Goal: Task Accomplishment & Management: Use online tool/utility

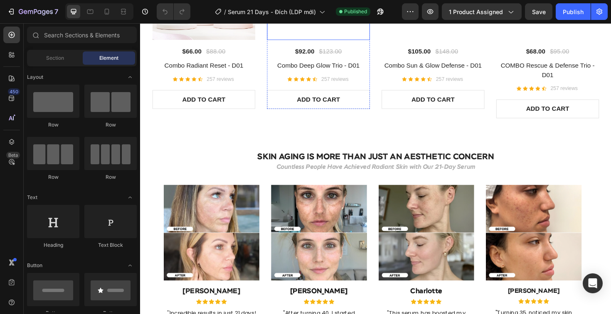
scroll to position [1384, 0]
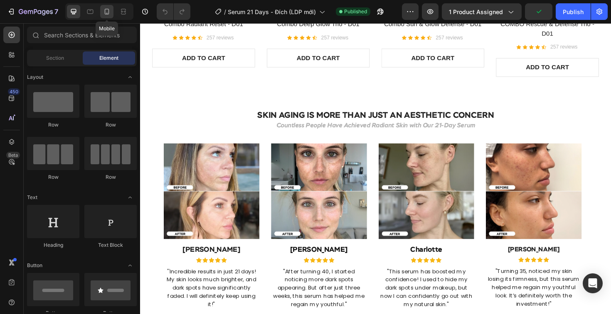
click at [102, 10] on div at bounding box center [106, 11] width 13 height 13
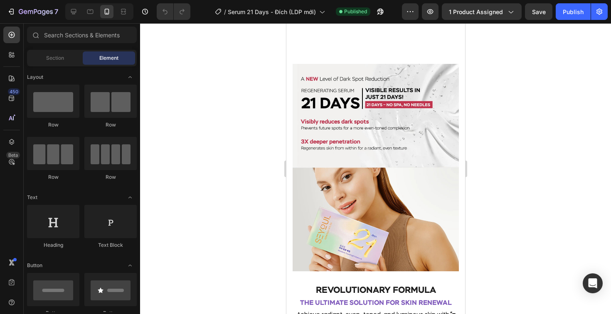
scroll to position [579, 0]
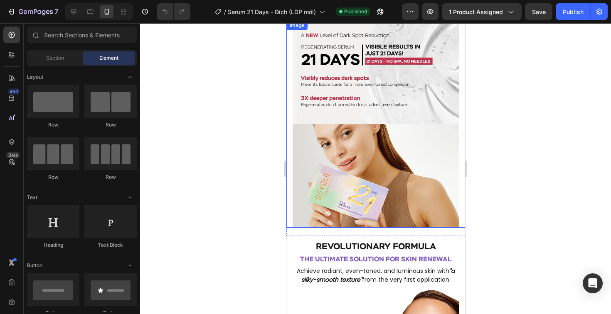
click at [288, 167] on div "Image" at bounding box center [375, 124] width 179 height 208
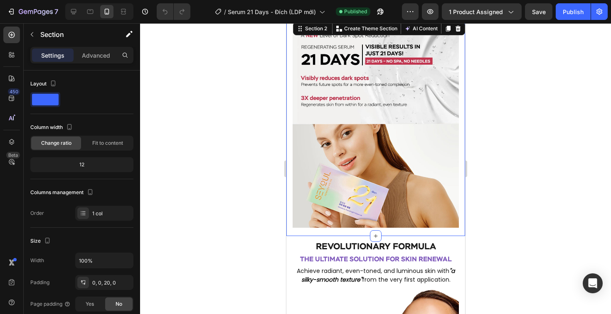
click at [288, 225] on div "Image Section 2 Create Theme Section AI Content Write with GemAI What would you…" at bounding box center [375, 128] width 179 height 216
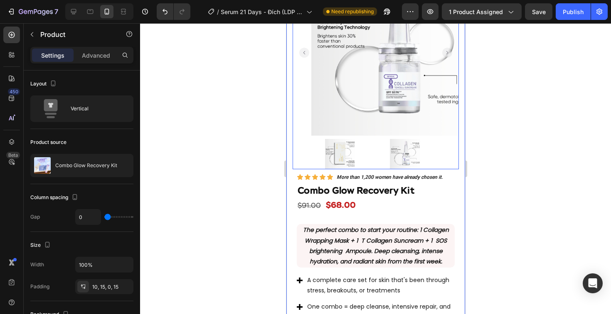
scroll to position [855, 0]
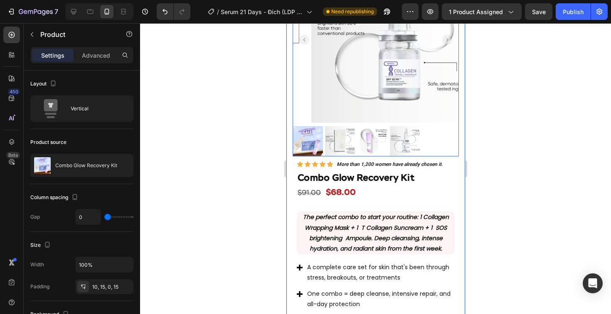
click at [361, 42] on img at bounding box center [394, 40] width 166 height 166
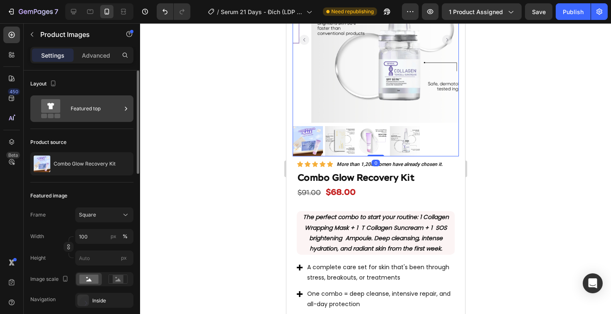
click at [92, 108] on div "Featured top" at bounding box center [96, 108] width 51 height 19
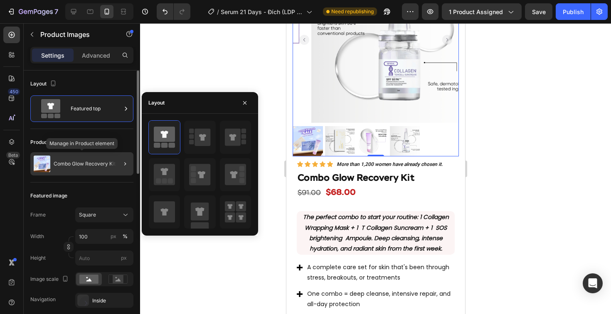
click at [70, 166] on p "Combo Glow Recovery Kit" at bounding box center [85, 164] width 62 height 6
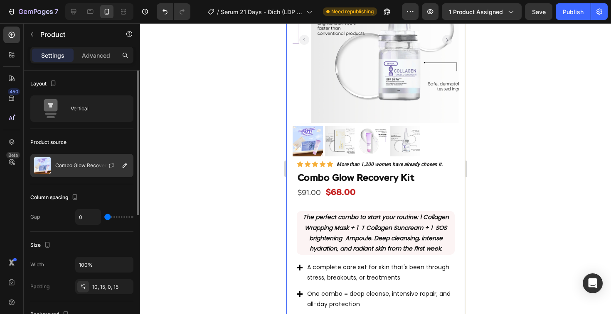
click at [80, 165] on p "Combo Glow Recovery Kit" at bounding box center [86, 166] width 62 height 6
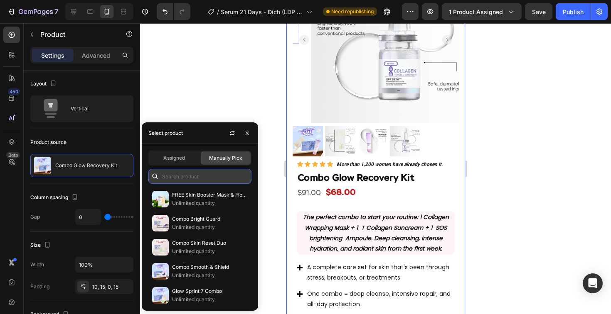
click at [191, 173] on input "text" at bounding box center [199, 176] width 103 height 15
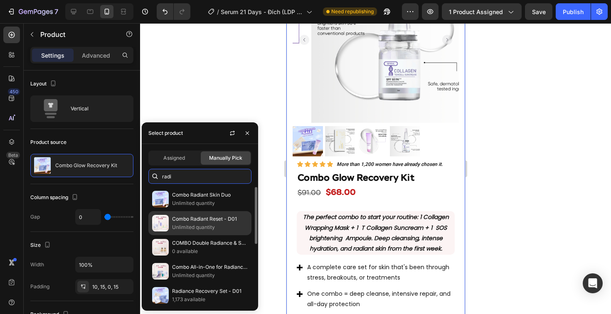
type input "radi"
click at [205, 221] on p "Combo Radiant Reset - D01" at bounding box center [210, 219] width 76 height 8
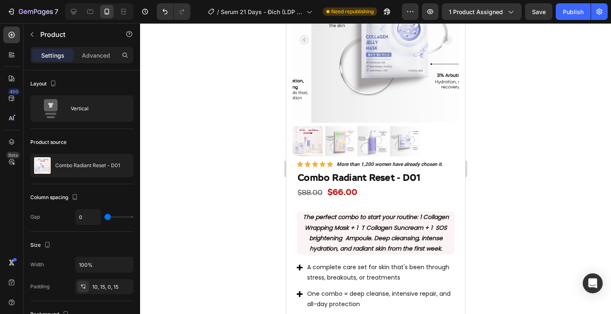
click at [267, 80] on div at bounding box center [375, 168] width 471 height 291
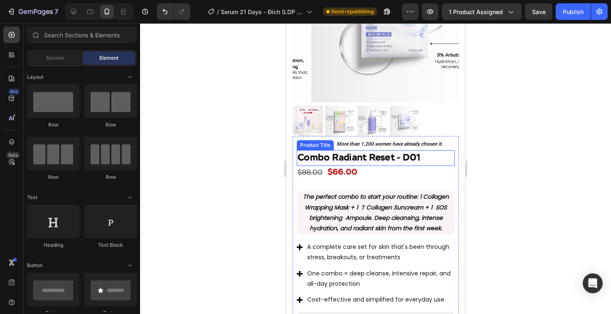
scroll to position [940, 0]
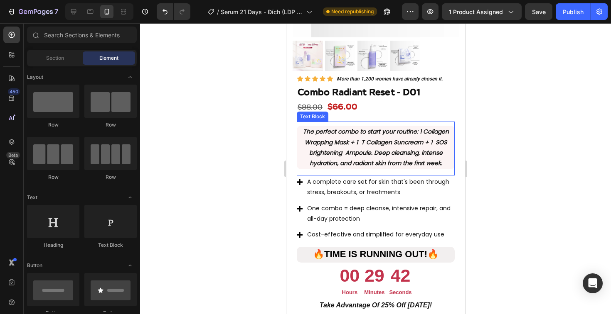
click at [342, 127] on p "The perfect combo to start your routine : 1 Collagen Wrapping Mask + 1 T Collag…" at bounding box center [375, 148] width 156 height 42
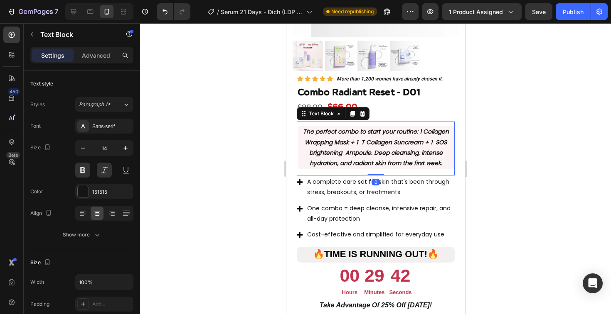
click at [342, 127] on p "The perfect combo to start your routine : 1 Collagen Wrapping Mask + 1 T Collag…" at bounding box center [375, 148] width 156 height 42
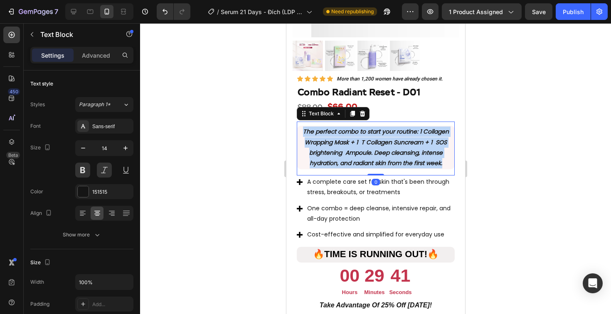
click at [342, 127] on p "The perfect combo to start your routine : 1 Collagen Wrapping Mask + 1 T Collag…" at bounding box center [375, 148] width 156 height 42
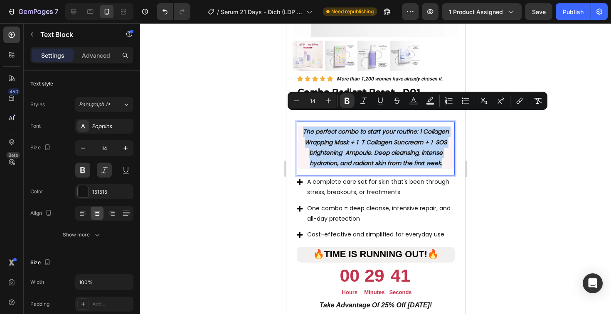
click at [374, 127] on p "The perfect combo to start your routine : 1 Collagen Wrapping Mask + 1 T Collag…" at bounding box center [375, 148] width 156 height 42
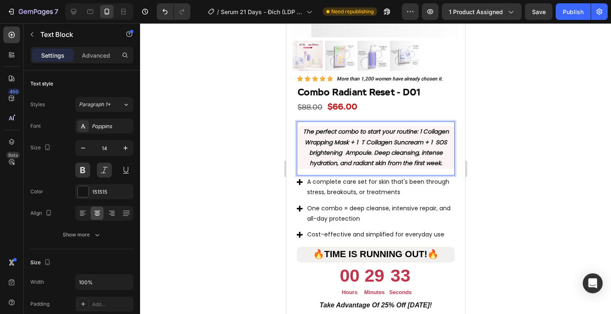
click at [216, 123] on div at bounding box center [375, 168] width 471 height 291
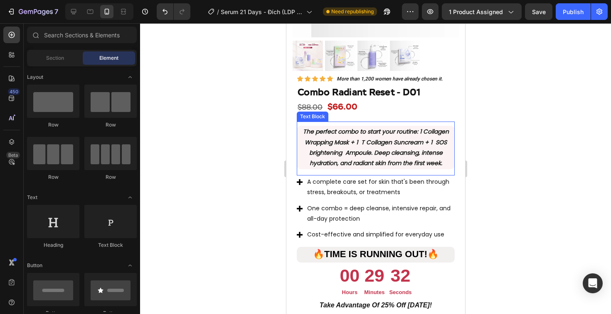
click at [309, 157] on div "The perfect combo to start your routine : 1 Collagen Wrapping Mask + 1 T Collag…" at bounding box center [375, 149] width 158 height 54
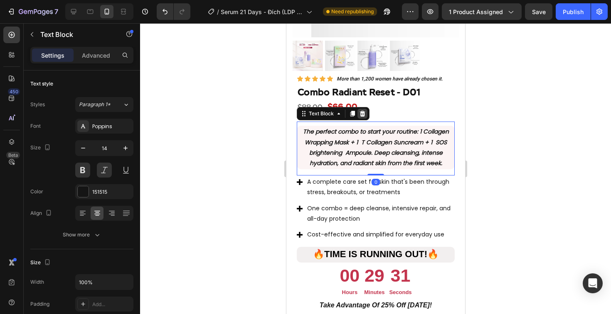
click at [361, 110] on icon at bounding box center [361, 113] width 7 height 7
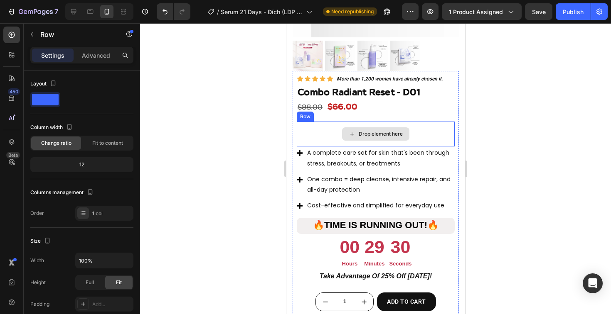
click at [321, 124] on div "Drop element here" at bounding box center [375, 134] width 158 height 25
click at [351, 109] on div at bounding box center [347, 114] width 10 height 10
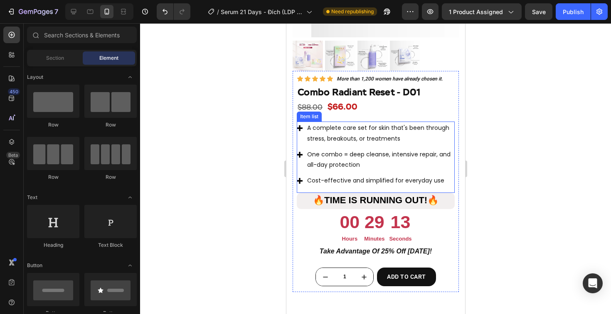
click at [346, 123] on p "A complete care set for skin that's been through stress, breakouts, or treatmen…" at bounding box center [380, 133] width 146 height 21
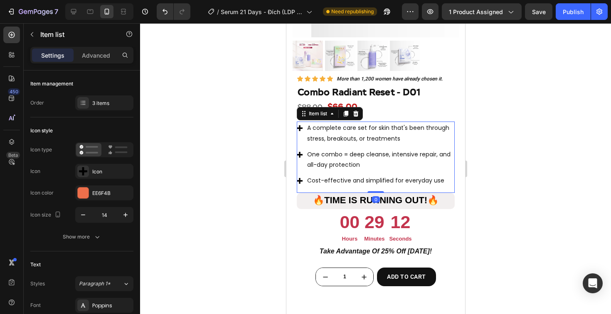
click at [346, 123] on p "A complete care set for skin that's been through stress, breakouts, or treatmen…" at bounding box center [380, 133] width 146 height 21
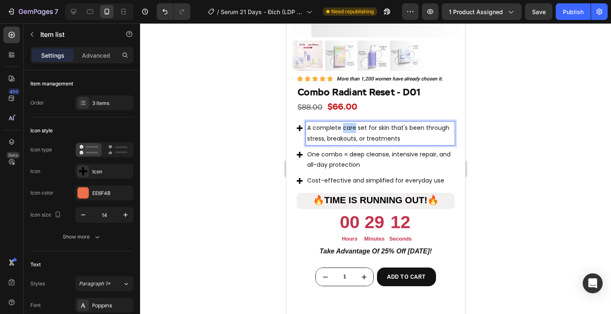
click at [346, 123] on p "A complete care set for skin that's been through stress, breakouts, or treatmen…" at bounding box center [380, 133] width 146 height 21
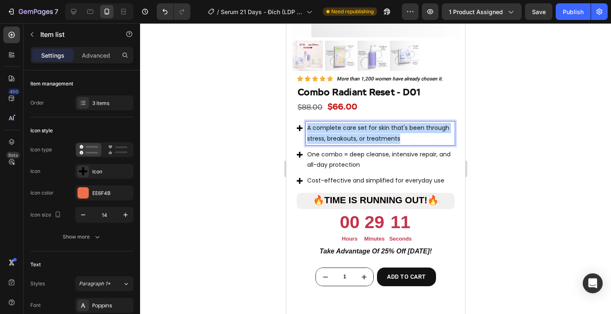
click at [346, 123] on p "A complete care set for skin that's been through stress, breakouts, or treatmen…" at bounding box center [380, 133] width 146 height 21
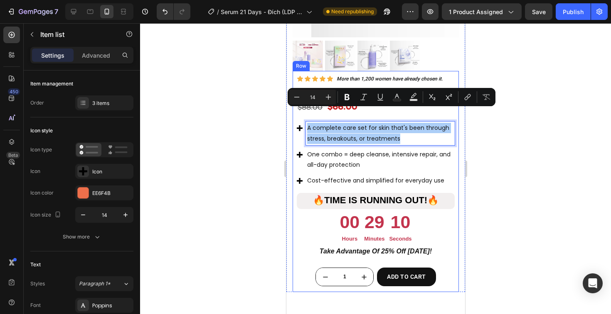
click at [229, 130] on div at bounding box center [375, 168] width 471 height 291
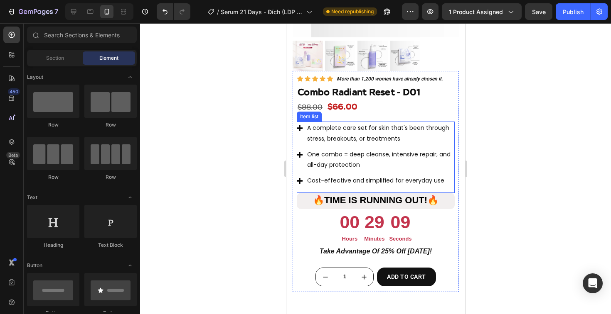
click at [316, 123] on p "A complete care set for skin that's been through stress, breakouts, or treatmen…" at bounding box center [380, 133] width 146 height 21
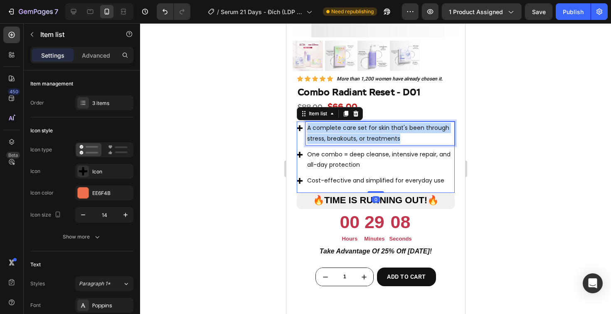
click at [316, 123] on p "A complete care set for skin that's been through stress, breakouts, or treatmen…" at bounding box center [380, 133] width 146 height 21
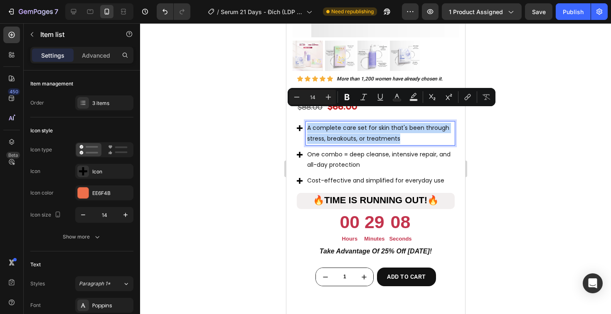
click at [316, 123] on p "A complete care set for skin that's been through stress, breakouts, or treatmen…" at bounding box center [380, 133] width 146 height 21
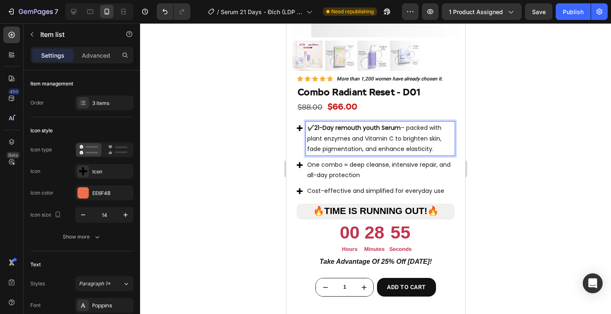
click at [313, 124] on span "✔️ 21-Day remouth youth Serum – packed with plant enzymes and Vitamin C to brig…" at bounding box center [374, 138] width 134 height 29
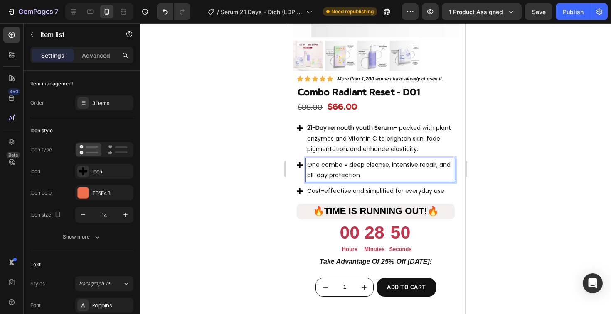
click at [390, 160] on p "One combo = deep cleanse, intensive repair, and all-day protection" at bounding box center [380, 170] width 146 height 21
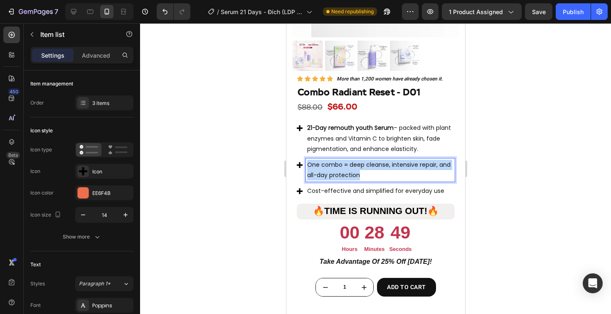
click at [390, 160] on p "One combo = deep cleanse, intensive repair, and all-day protection" at bounding box center [380, 170] width 146 height 21
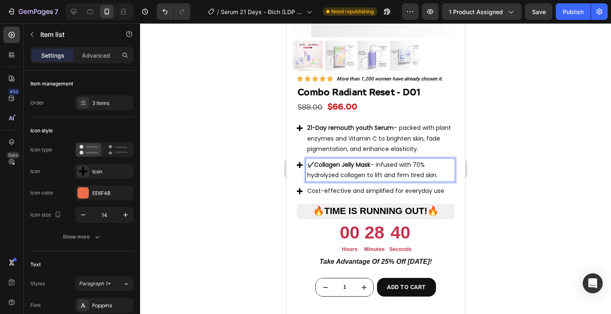
click at [314, 161] on strong "Collagen Jelly Mask" at bounding box center [342, 165] width 56 height 8
click at [330, 186] on p "Cost-effective and simplified for everyday use" at bounding box center [380, 191] width 146 height 10
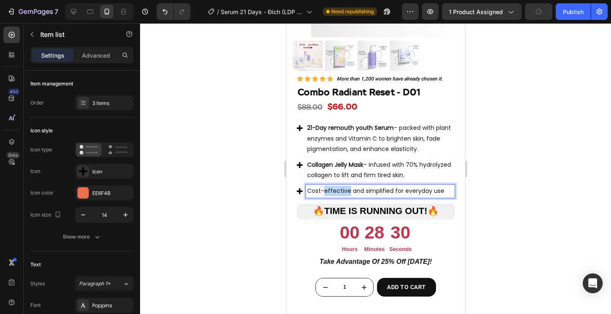
click at [330, 186] on p "Cost-effective and simplified for everyday use" at bounding box center [380, 191] width 146 height 10
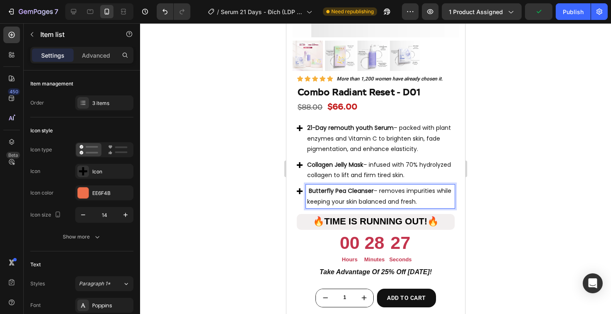
click at [309, 187] on strong "Butterfly Pea Cleanser" at bounding box center [340, 191] width 65 height 8
click at [257, 162] on div at bounding box center [375, 168] width 471 height 291
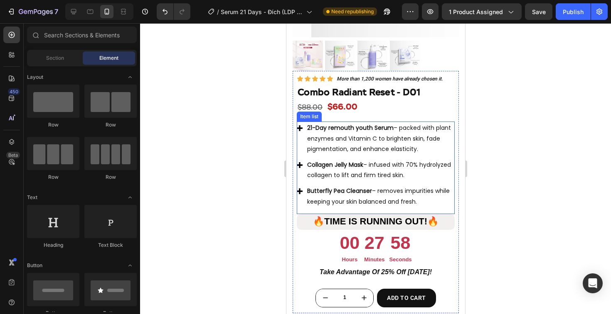
click at [443, 196] on div "21-Day remouth youth Serum – packed with plant enzymes and Vitamin C to brighte…" at bounding box center [375, 168] width 158 height 92
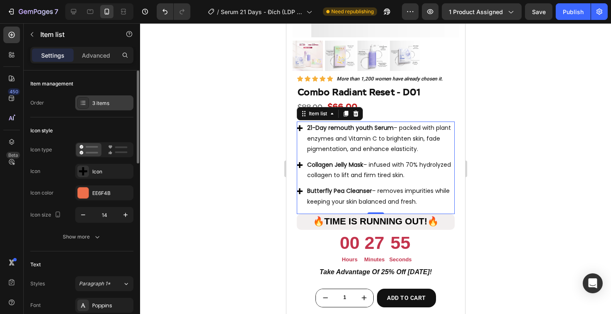
click at [114, 105] on div "3 items" at bounding box center [111, 103] width 39 height 7
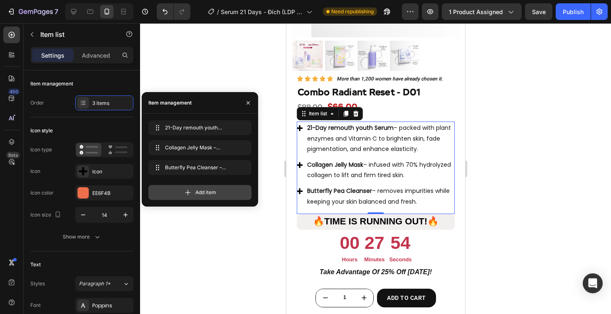
click at [219, 188] on div "Add item" at bounding box center [199, 192] width 103 height 15
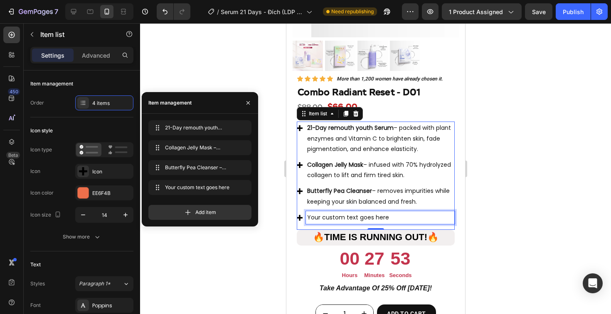
click at [345, 211] on div "Your custom text goes here" at bounding box center [379, 217] width 149 height 13
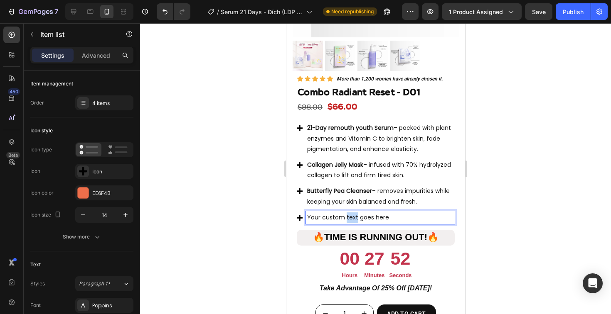
click at [345, 213] on p "Your custom text goes here" at bounding box center [380, 218] width 146 height 10
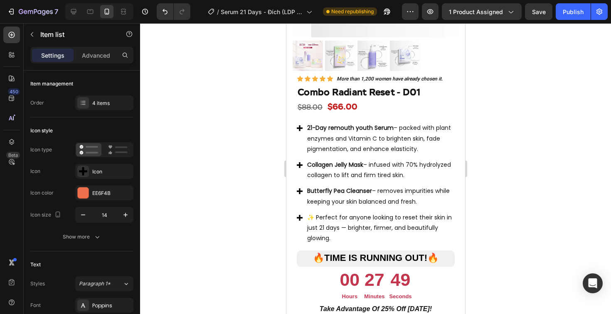
click at [235, 194] on div at bounding box center [375, 168] width 471 height 291
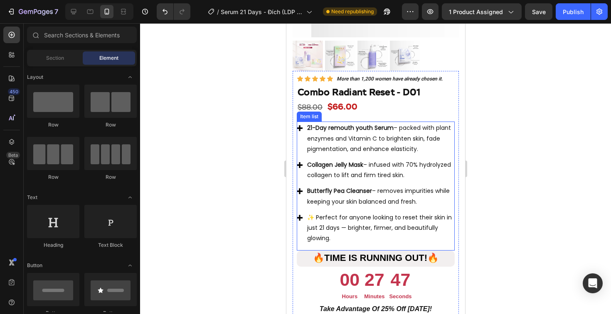
click at [313, 213] on span "✨ Perfect for anyone looking to reset their skin in just 21 days — brighter, fi…" at bounding box center [379, 227] width 145 height 29
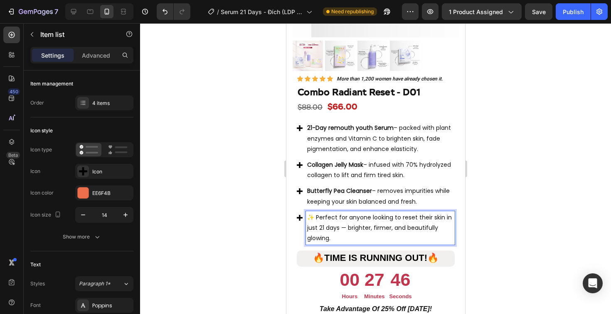
click at [314, 213] on span "✨ Perfect for anyone looking to reset their skin in just 21 days — brighter, fi…" at bounding box center [379, 227] width 145 height 29
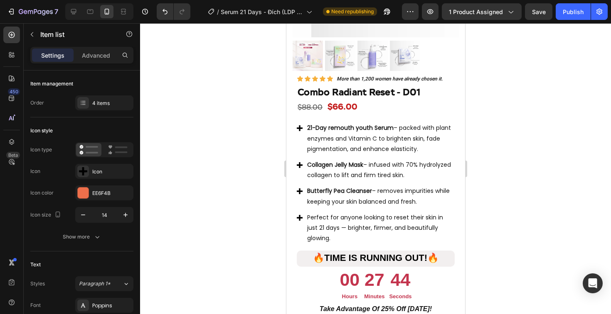
click at [254, 220] on div at bounding box center [375, 168] width 471 height 291
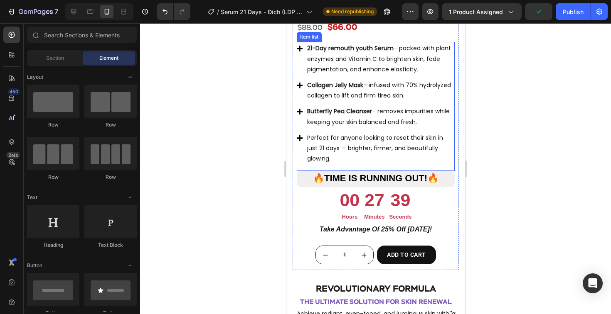
scroll to position [1020, 0]
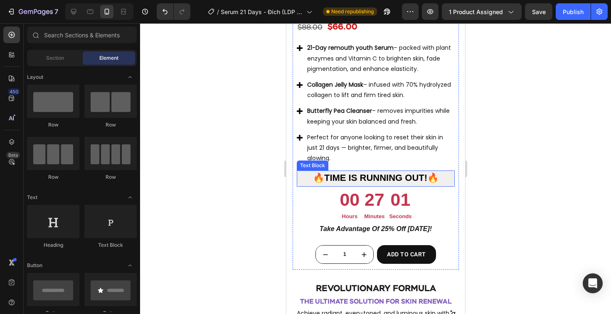
click at [444, 171] on div "🔥 Time is running out! 🔥" at bounding box center [375, 179] width 158 height 16
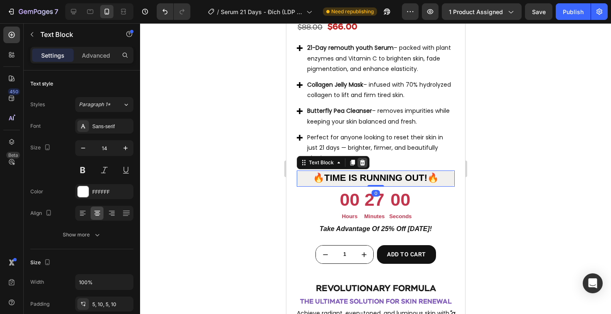
click at [361, 160] on icon at bounding box center [361, 163] width 5 height 6
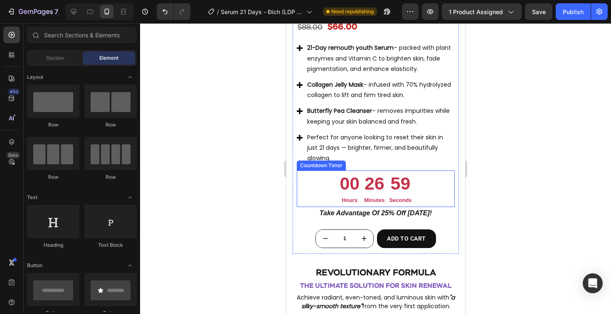
click at [427, 171] on div "00 Hours 26 Minutes 59 Seconds" at bounding box center [375, 189] width 158 height 36
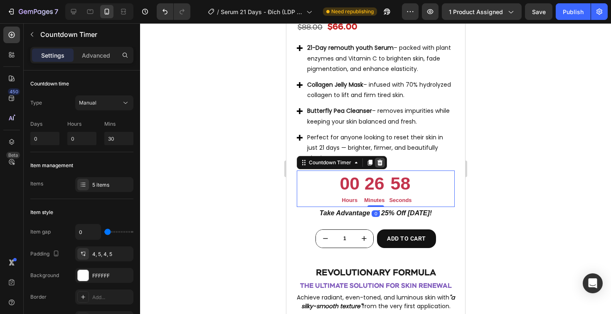
click at [379, 160] on icon at bounding box center [379, 163] width 5 height 6
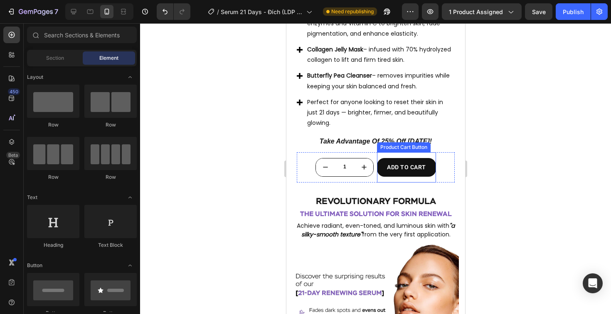
scroll to position [1034, 0]
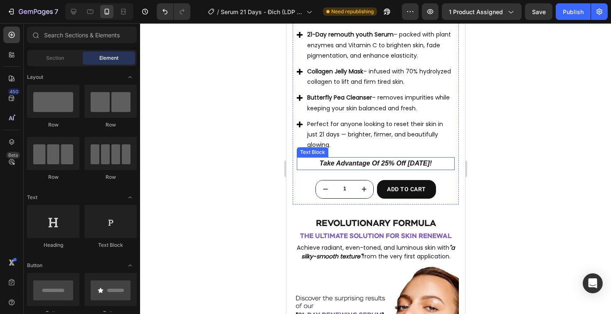
click at [345, 160] on strong "take advantage of 25% off [DATE]!" at bounding box center [375, 163] width 112 height 7
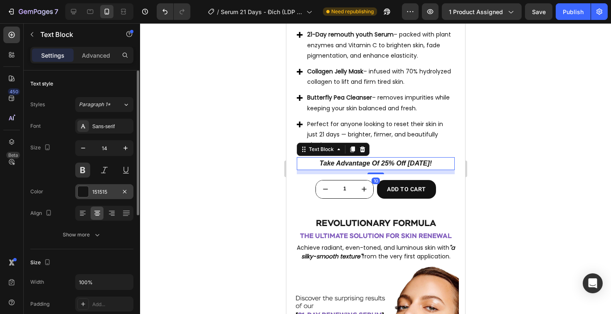
click at [81, 190] on div at bounding box center [83, 191] width 11 height 11
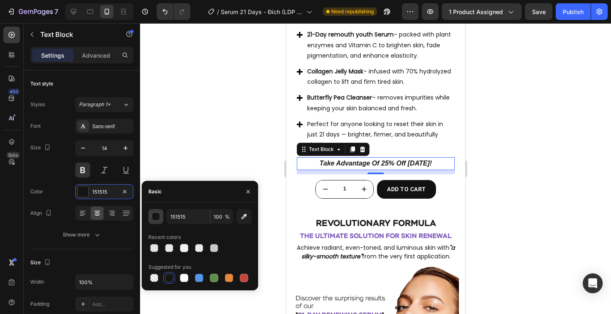
click at [154, 218] on div "button" at bounding box center [156, 217] width 8 height 8
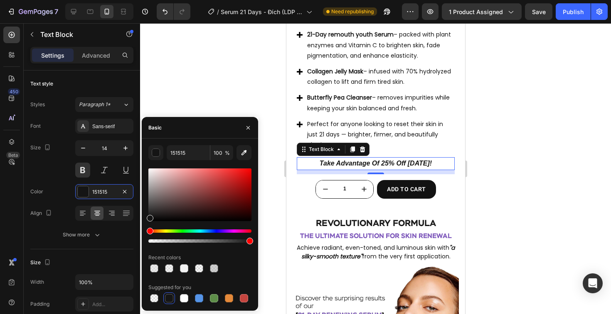
click at [249, 242] on div at bounding box center [249, 241] width 7 height 7
type input "98"
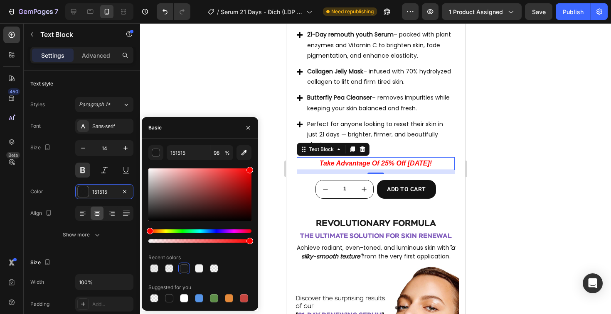
drag, startPoint x: 151, startPoint y: 217, endPoint x: 253, endPoint y: 167, distance: 113.3
click at [253, 167] on div "151515 98 % Recent colors Suggested for you" at bounding box center [200, 224] width 116 height 159
type input "FF0000"
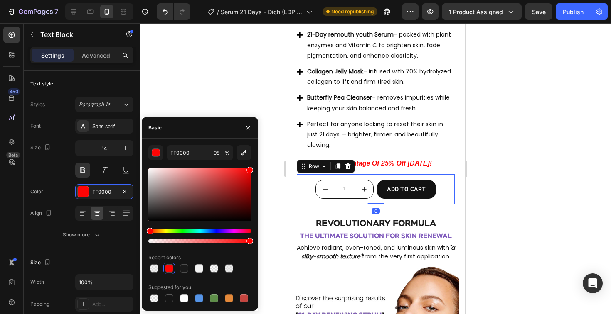
click at [446, 174] on div "1 Product Quantity ADD TO CART Product Cart Button Row 0" at bounding box center [375, 189] width 158 height 30
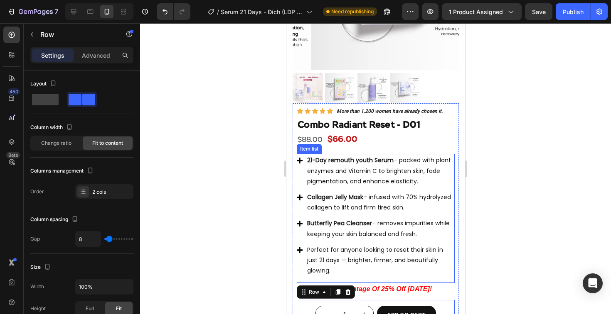
scroll to position [986, 0]
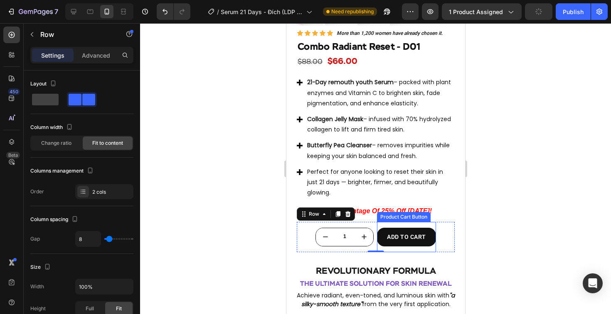
click at [426, 228] on button "ADD TO CART" at bounding box center [405, 237] width 59 height 19
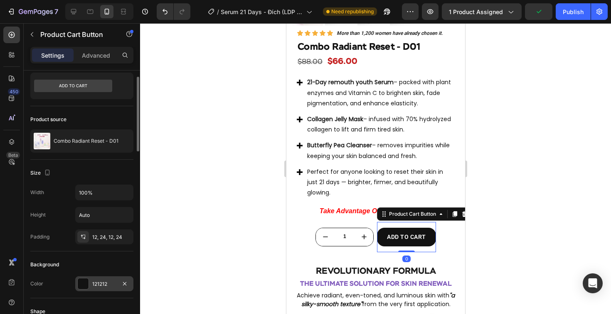
scroll to position [91, 0]
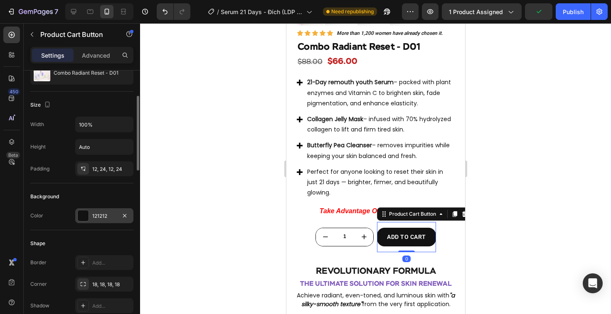
click at [81, 216] on div at bounding box center [83, 216] width 11 height 11
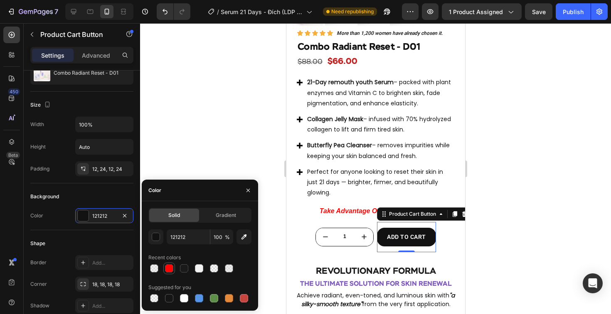
click at [165, 267] on div at bounding box center [169, 269] width 8 height 8
type input "FF0000"
type input "98"
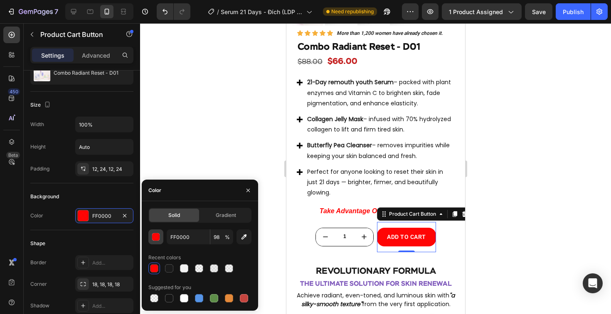
click at [158, 237] on div "button" at bounding box center [156, 237] width 8 height 8
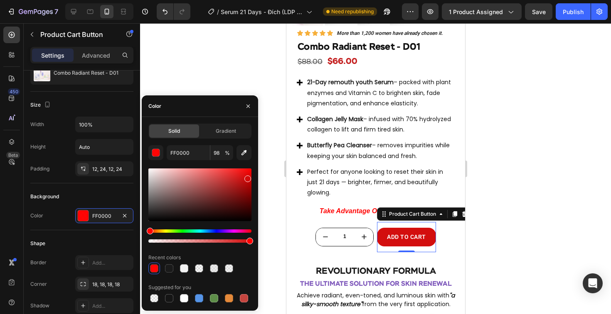
drag, startPoint x: 248, startPoint y: 172, endPoint x: 247, endPoint y: 177, distance: 5.1
click at [247, 177] on div at bounding box center [247, 179] width 7 height 7
type input "D30A0A"
click at [279, 101] on div at bounding box center [375, 168] width 471 height 291
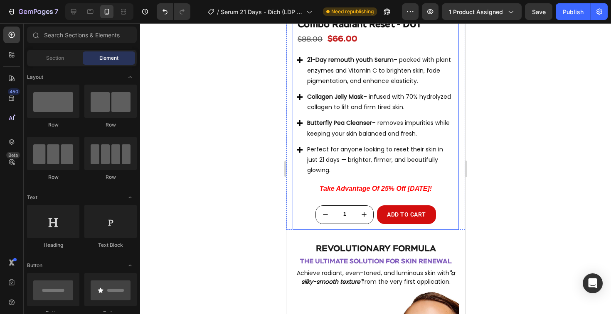
scroll to position [1072, 0]
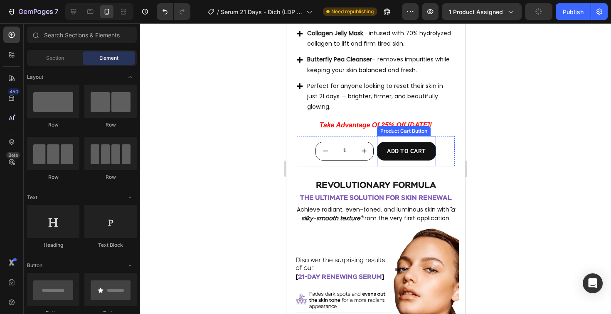
click at [430, 143] on button "ADD TO CART" at bounding box center [405, 151] width 59 height 19
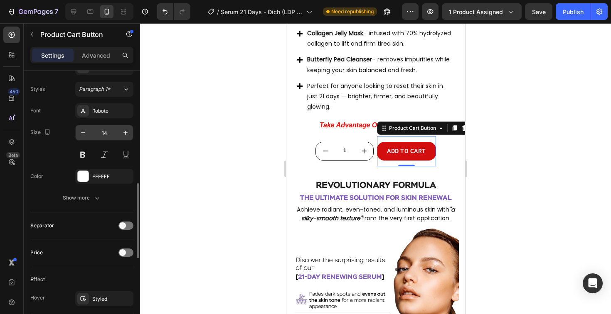
scroll to position [402, 0]
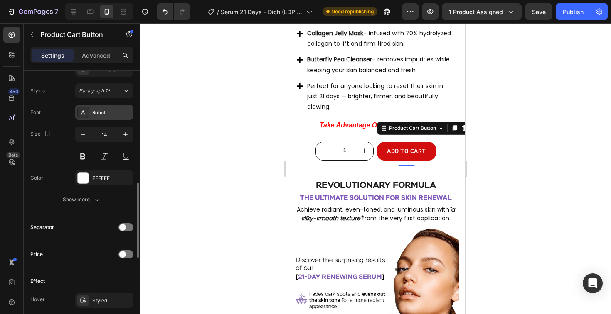
click at [107, 118] on div "Roboto" at bounding box center [104, 112] width 58 height 15
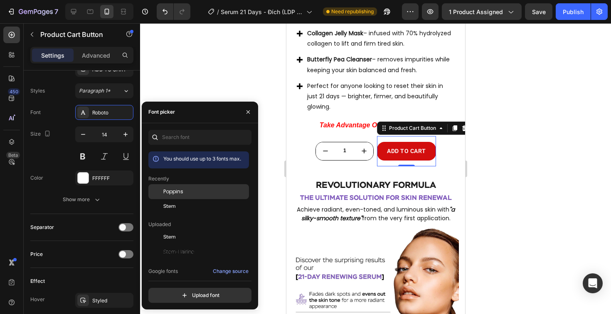
click at [207, 245] on div "Poppins" at bounding box center [198, 252] width 101 height 15
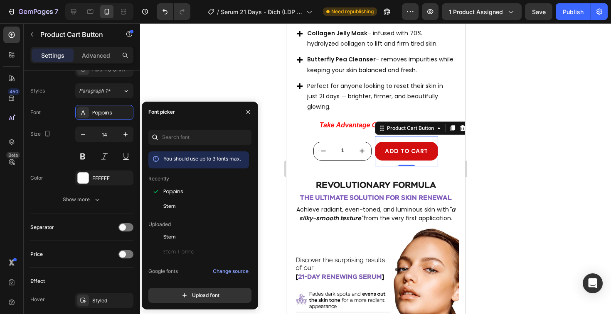
click at [253, 81] on div at bounding box center [375, 168] width 471 height 291
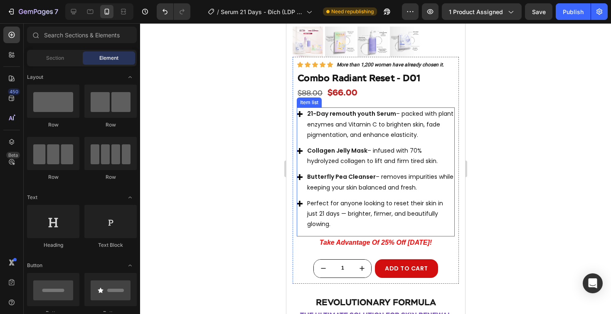
scroll to position [962, 0]
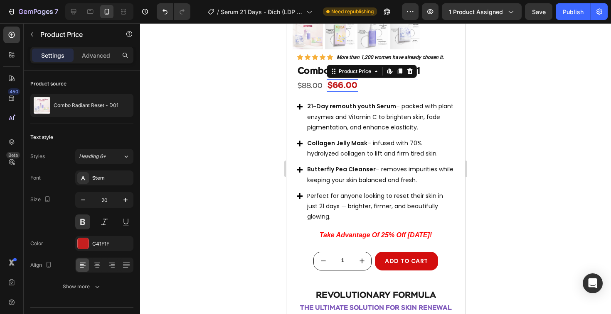
click at [347, 79] on div "$66.00" at bounding box center [342, 85] width 32 height 12
click at [108, 242] on div "C41F1F" at bounding box center [104, 243] width 24 height 7
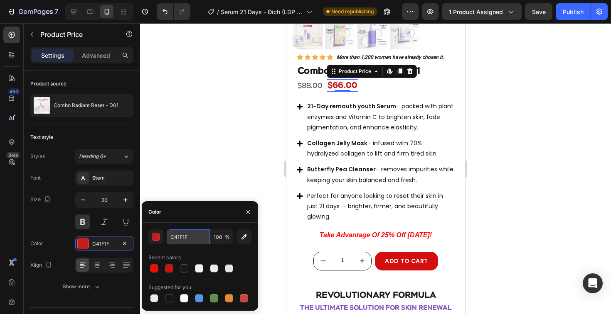
click at [177, 238] on input "C41F1F" at bounding box center [188, 237] width 43 height 15
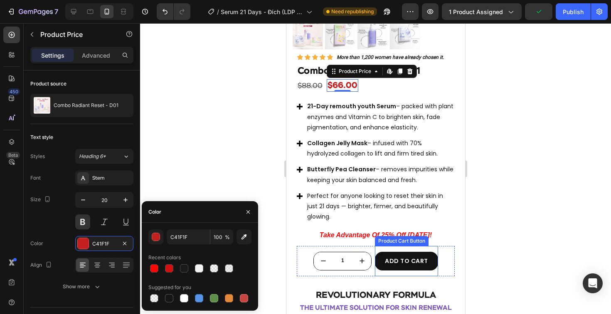
click at [430, 252] on button "ADD TO CART" at bounding box center [405, 261] width 63 height 19
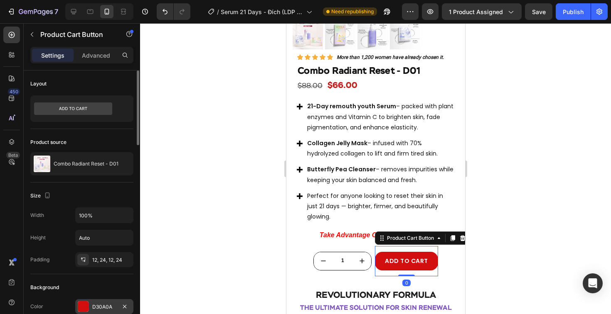
click at [83, 309] on div at bounding box center [83, 307] width 11 height 11
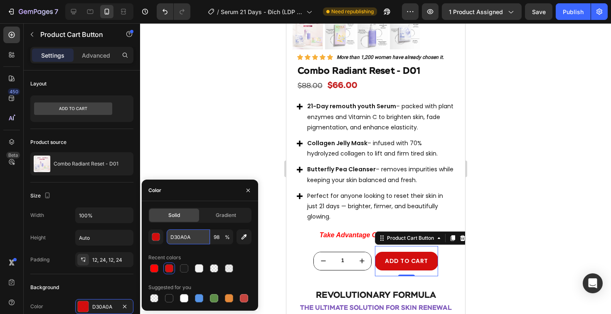
click at [188, 236] on input "D30A0A" at bounding box center [188, 237] width 43 height 15
paste input "C41F1F"
type input "C41F1F"
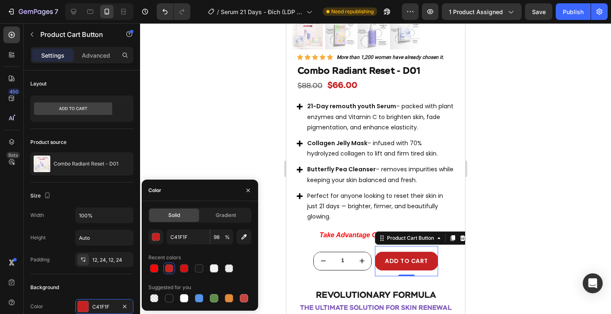
click at [226, 145] on div at bounding box center [375, 168] width 471 height 291
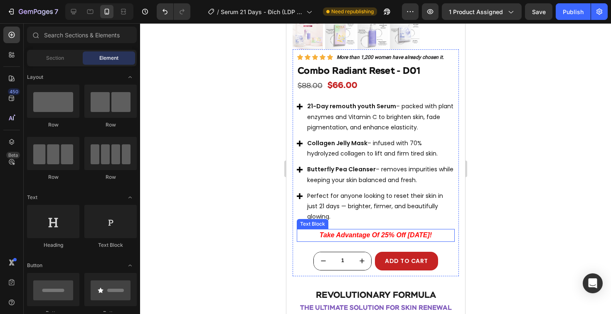
click at [373, 232] on strong "take advantage of 25% off [DATE]!" at bounding box center [375, 235] width 112 height 7
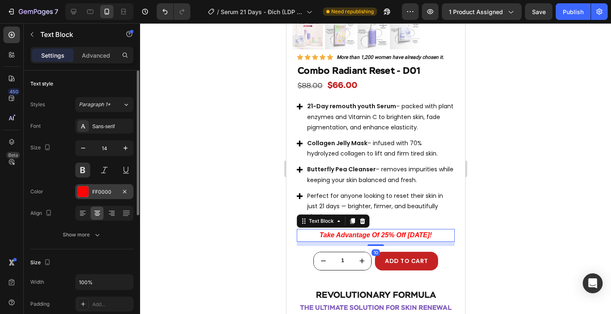
click at [83, 195] on div at bounding box center [83, 191] width 11 height 11
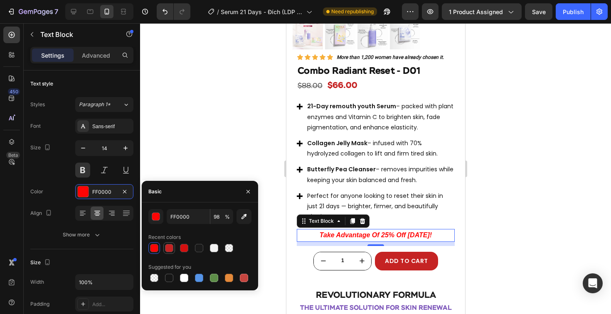
click at [173, 250] on div at bounding box center [169, 248] width 8 height 8
type input "C41F1F"
click at [200, 169] on div at bounding box center [375, 168] width 471 height 291
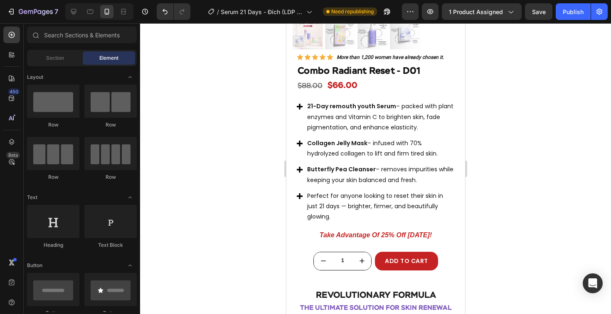
click at [200, 169] on div at bounding box center [375, 168] width 471 height 291
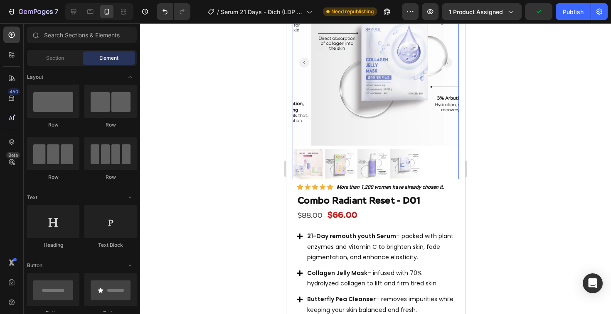
scroll to position [758, 0]
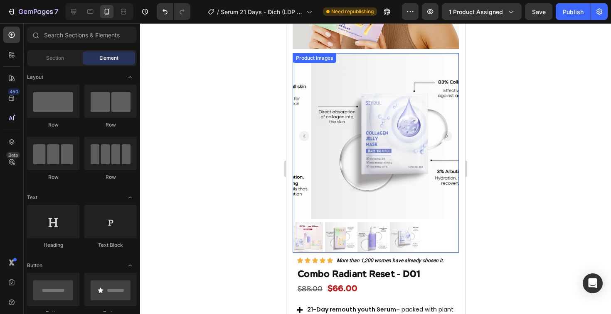
click at [311, 120] on img at bounding box center [394, 136] width 166 height 166
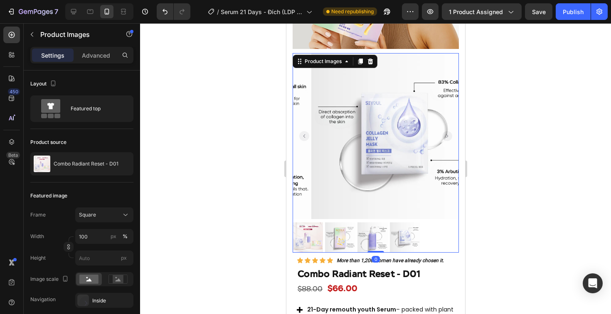
click at [299, 131] on rect "Carousel Back Arrow" at bounding box center [304, 136] width 10 height 10
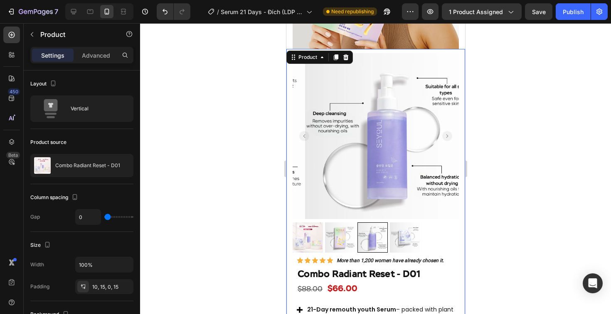
click at [288, 110] on div "Product Images Row Icon Icon Icon Icon Icon Icon List More than 1,200 women hav…" at bounding box center [375, 264] width 179 height 431
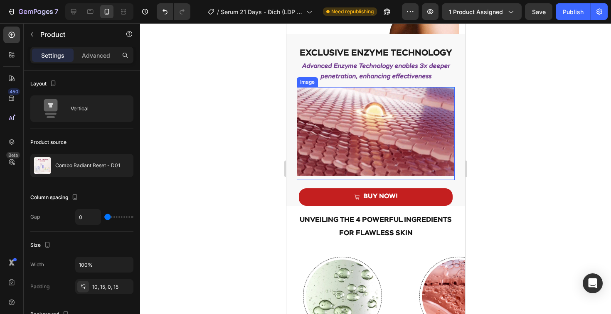
scroll to position [1413, 0]
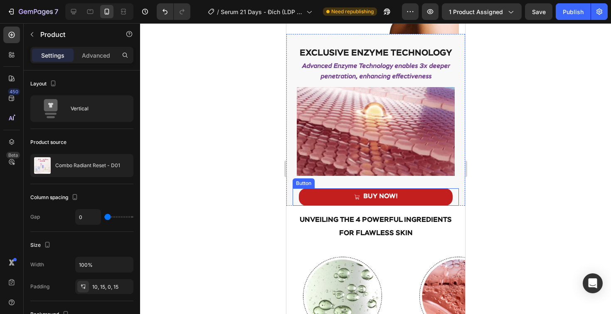
click at [449, 198] on div "BUY NOW! Button" at bounding box center [375, 197] width 166 height 17
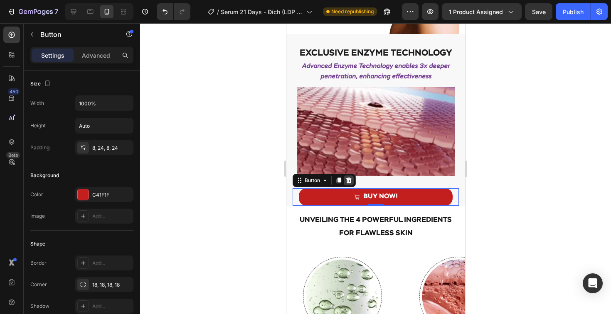
click at [348, 180] on icon at bounding box center [348, 181] width 5 height 6
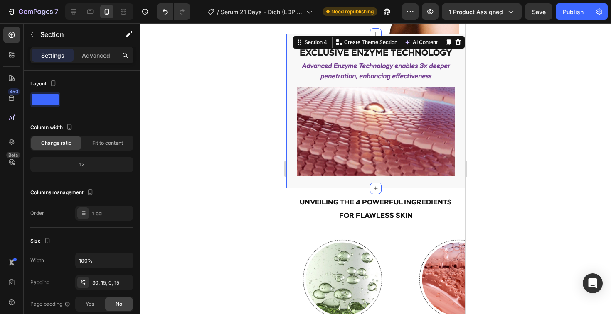
click at [288, 176] on div "Exclusive Enzyme Technology Heading Advanced Enzyme Technology enables 3x deepe…" at bounding box center [375, 111] width 179 height 155
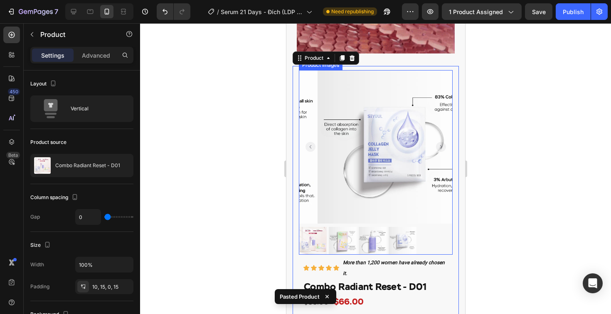
scroll to position [1539, 0]
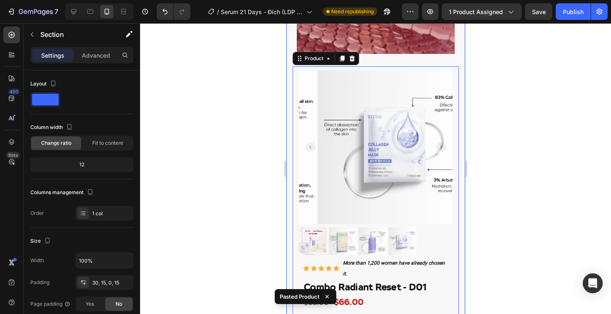
click at [289, 95] on div "Exclusive Enzyme Technology Heading Advanced Enzyme Technology enables 3x deepe…" at bounding box center [375, 208] width 179 height 592
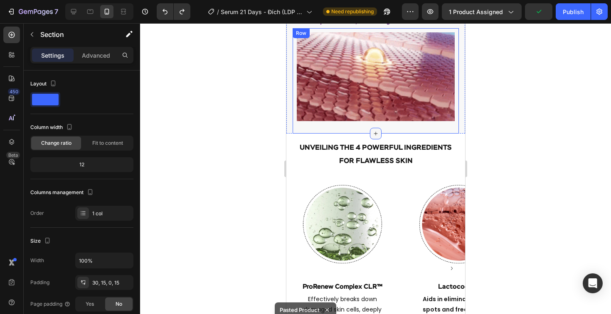
scroll to position [1469, 0]
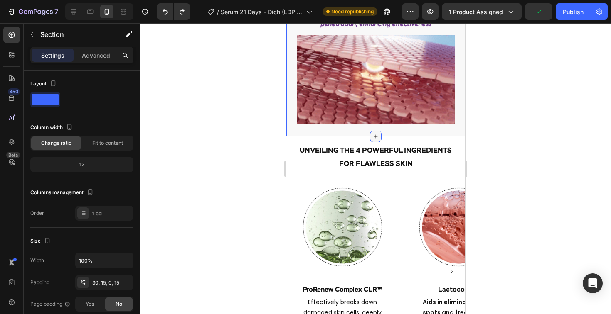
click at [374, 133] on icon at bounding box center [375, 136] width 7 height 7
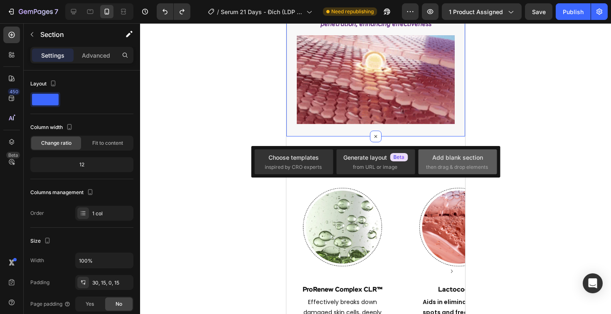
click at [452, 159] on div "Add blank section" at bounding box center [457, 157] width 51 height 9
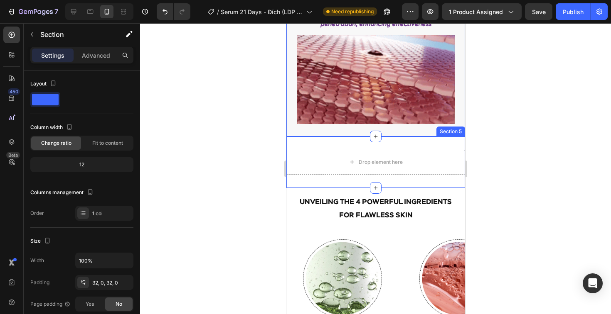
click at [293, 140] on div "Drop element here Section 5" at bounding box center [375, 163] width 179 height 52
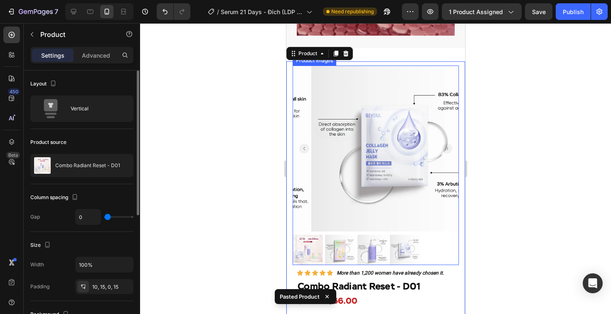
scroll to position [1557, 0]
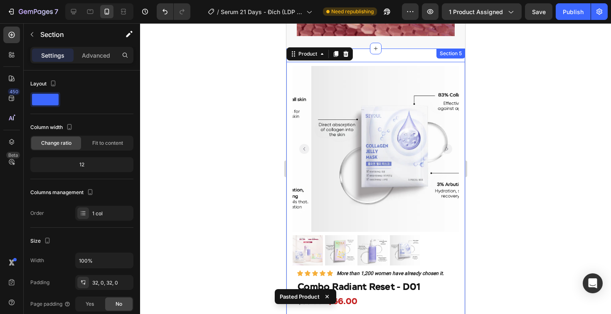
click at [426, 54] on div "Product Images Row Icon Icon Icon Icon Icon Icon List More than 1,200 women hav…" at bounding box center [375, 278] width 179 height 458
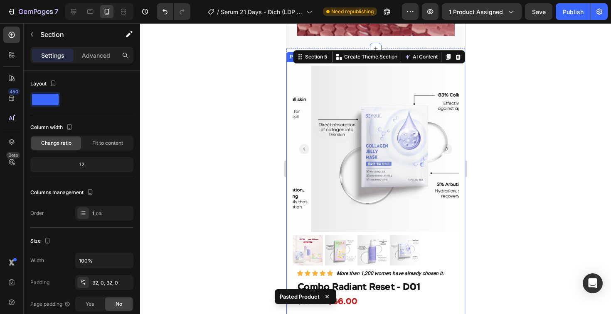
click at [250, 111] on div at bounding box center [375, 168] width 471 height 291
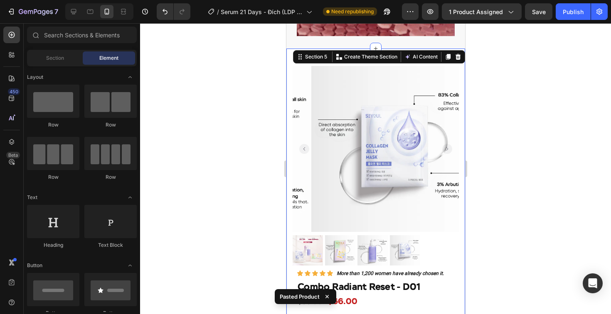
click at [381, 54] on div "Product Images Row Icon Icon Icon Icon Icon Icon List More than 1,200 women hav…" at bounding box center [375, 278] width 179 height 458
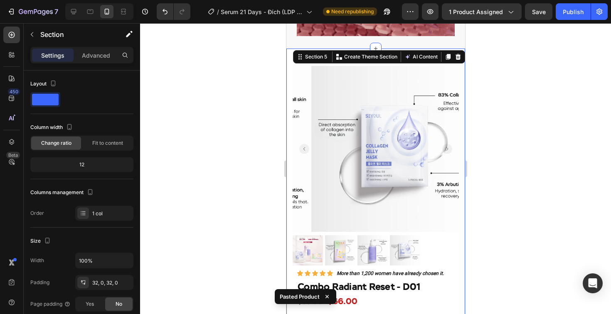
click at [505, 71] on div at bounding box center [375, 168] width 471 height 291
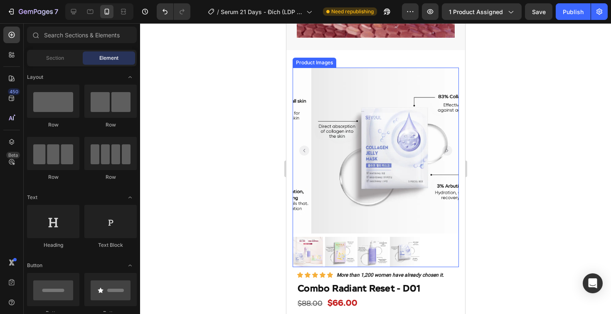
scroll to position [1428, 0]
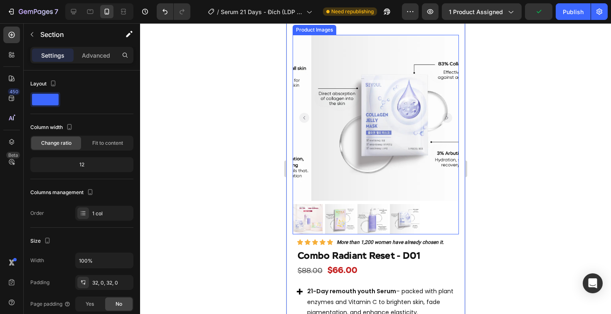
scroll to position [1599, 0]
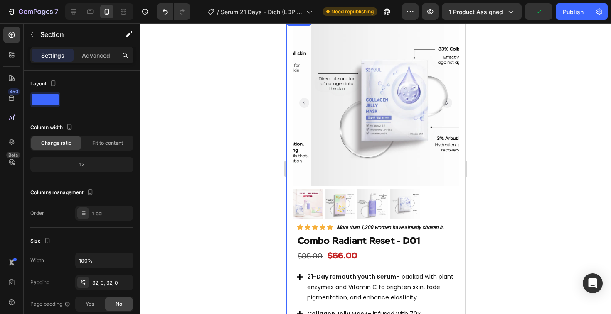
click at [289, 144] on div "Product Images Row Icon Icon Icon Icon Icon Icon List More than 1,200 women hav…" at bounding box center [375, 231] width 179 height 431
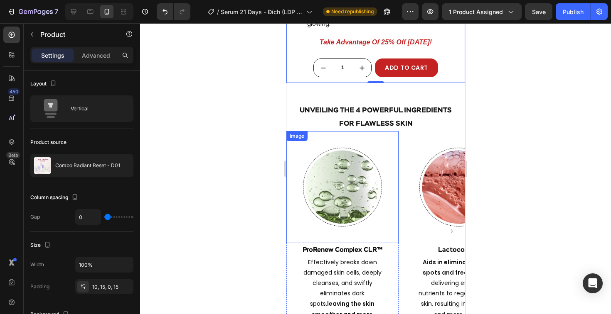
scroll to position [1955, 0]
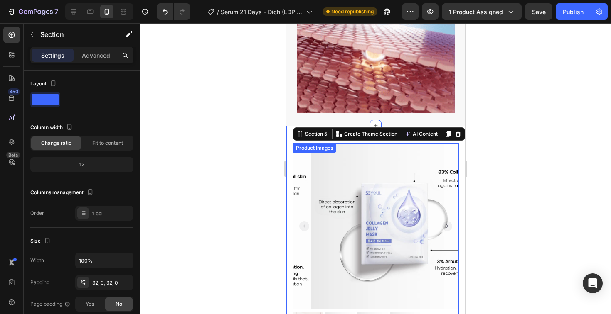
scroll to position [1325, 0]
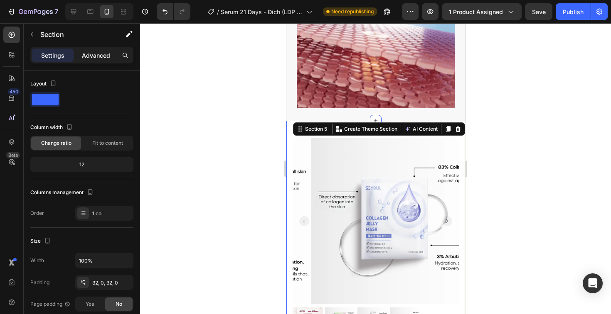
click at [104, 55] on p "Advanced" at bounding box center [96, 55] width 28 height 9
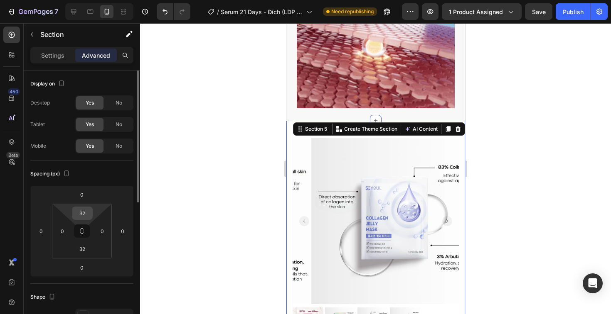
click at [83, 214] on input "32" at bounding box center [82, 213] width 17 height 12
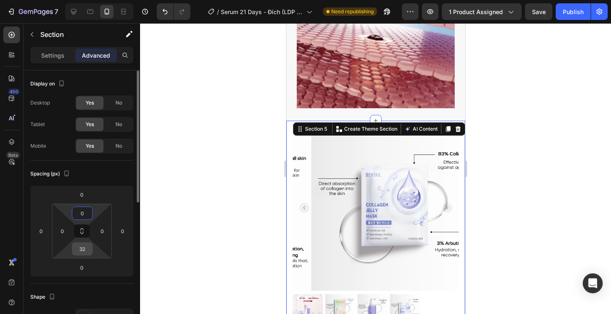
type input "0"
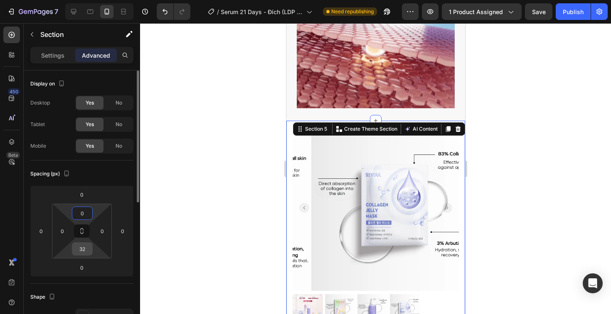
click at [82, 252] on input "32" at bounding box center [82, 249] width 17 height 12
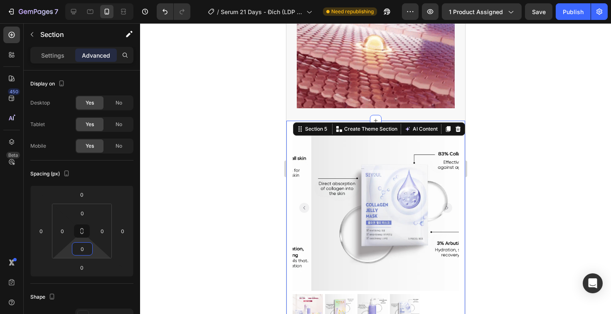
type input "0"
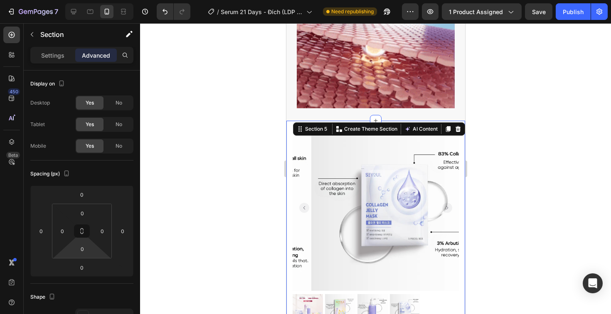
click at [228, 206] on div at bounding box center [375, 168] width 471 height 291
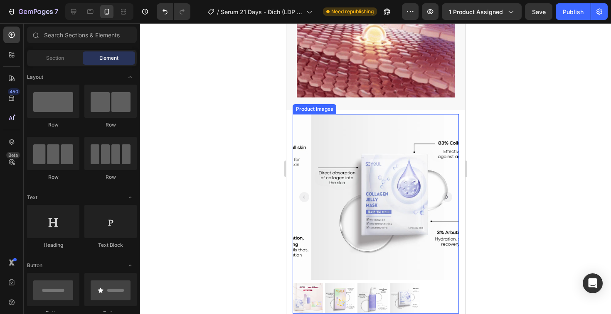
scroll to position [1408, 0]
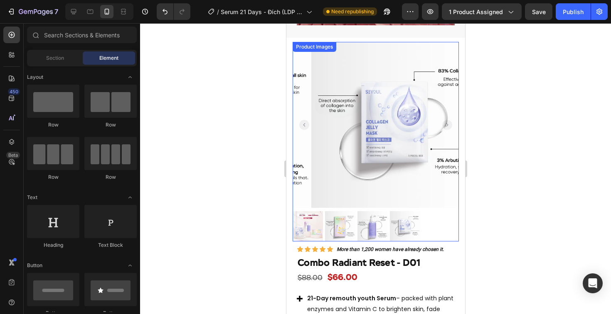
click at [399, 94] on img at bounding box center [394, 125] width 166 height 166
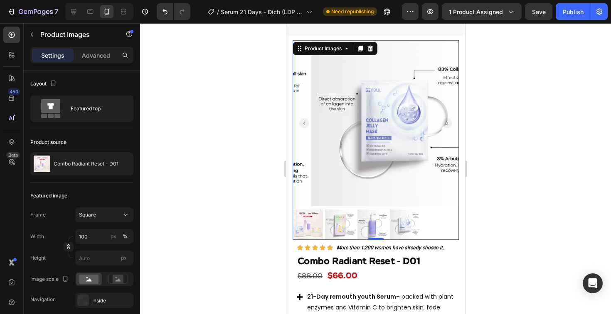
scroll to position [1410, 0]
click at [363, 140] on img at bounding box center [394, 123] width 166 height 166
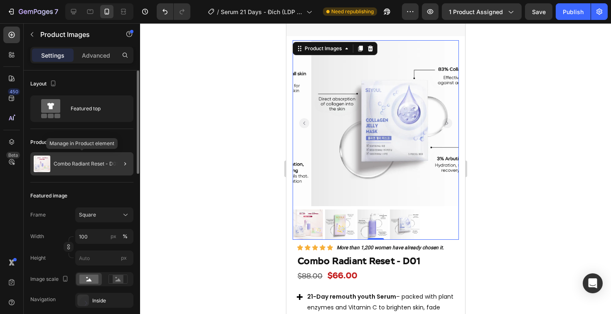
click at [84, 160] on div "Combo Radiant Reset - D01" at bounding box center [81, 163] width 103 height 23
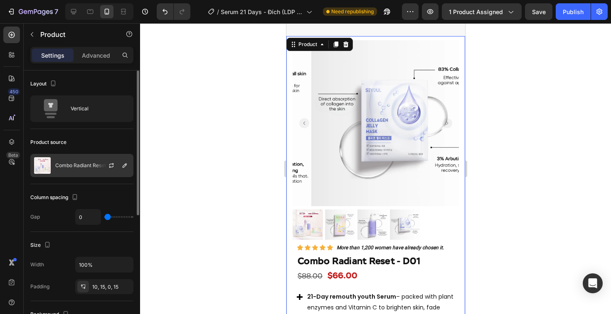
click at [91, 170] on div "Combo Radiant Reset - D01" at bounding box center [81, 165] width 103 height 23
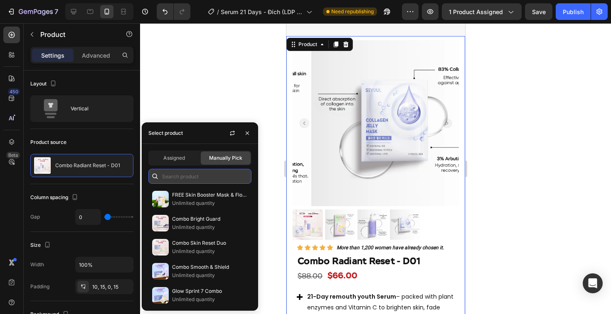
click at [202, 178] on input "text" at bounding box center [199, 176] width 103 height 15
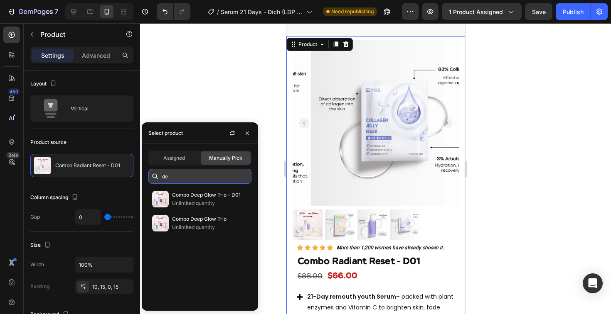
type input "d"
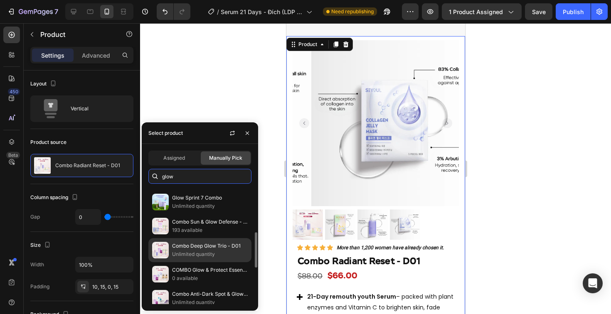
scroll to position [143, 0]
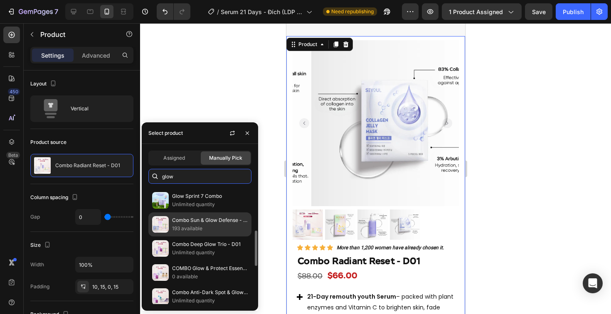
type input "glow"
click at [224, 218] on p "Combo Sun & Glow Defense - D01" at bounding box center [210, 220] width 76 height 8
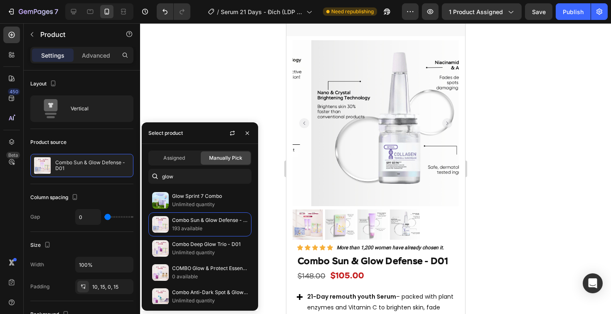
click at [265, 186] on div at bounding box center [375, 168] width 471 height 291
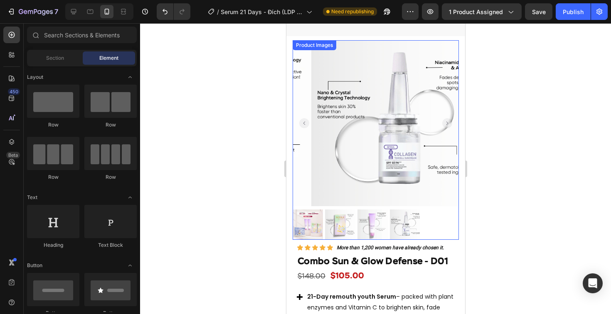
click at [302, 118] on rect "Carousel Back Arrow" at bounding box center [304, 123] width 10 height 10
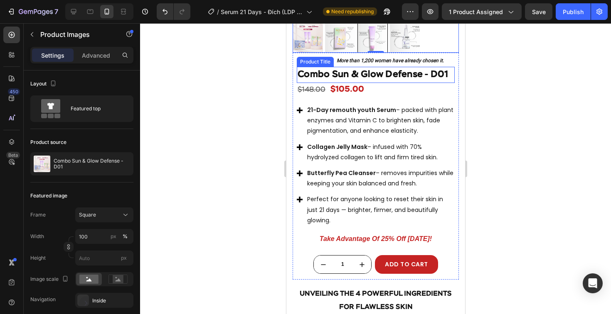
scroll to position [1620, 0]
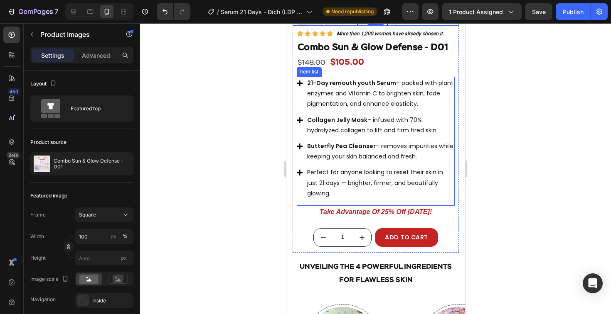
click at [351, 101] on span "21-Day remouth youth Serum – packed with plant enzymes and Vitamin C to brighte…" at bounding box center [380, 93] width 146 height 29
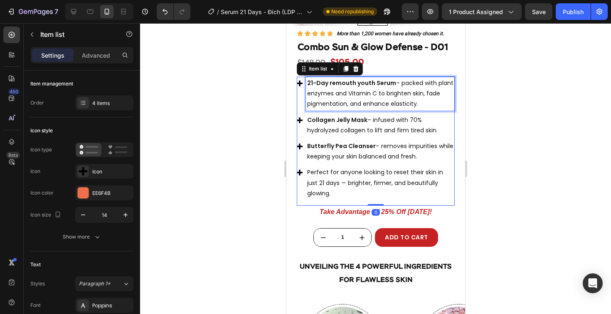
click at [351, 101] on span "21-Day remouth youth Serum – packed with plant enzymes and Vitamin C to brighte…" at bounding box center [380, 93] width 146 height 29
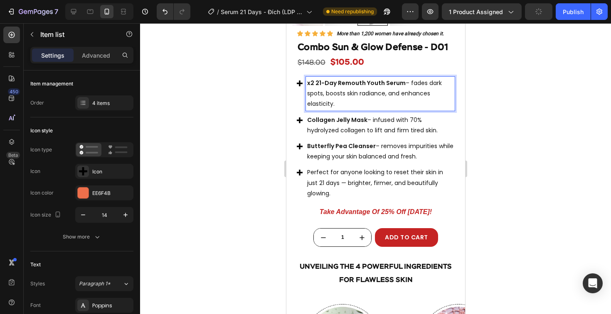
click at [315, 134] on p "Collagen Jelly Mask – infused with 70% hydrolyzed collagen to lift and firm tir…" at bounding box center [380, 125] width 146 height 21
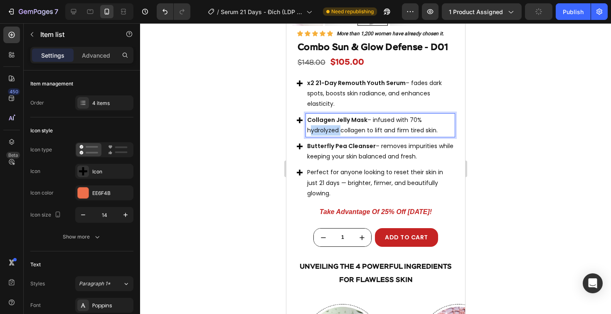
click at [315, 134] on p "Collagen Jelly Mask – infused with 70% hydrolyzed collagen to lift and firm tir…" at bounding box center [380, 125] width 146 height 21
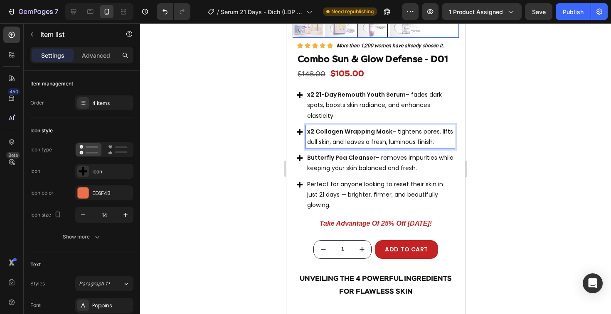
scroll to position [1524, 0]
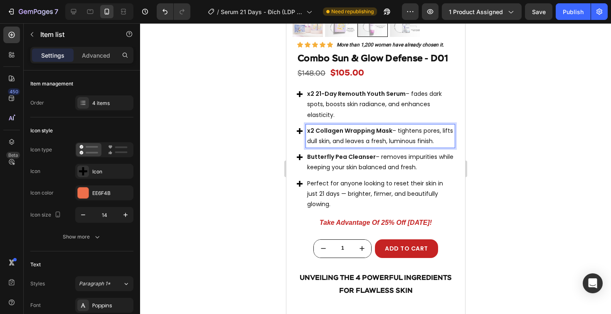
click at [332, 172] on span "Butterfly Pea Cleanser – removes impurities while keeping your skin balanced an…" at bounding box center [380, 162] width 146 height 19
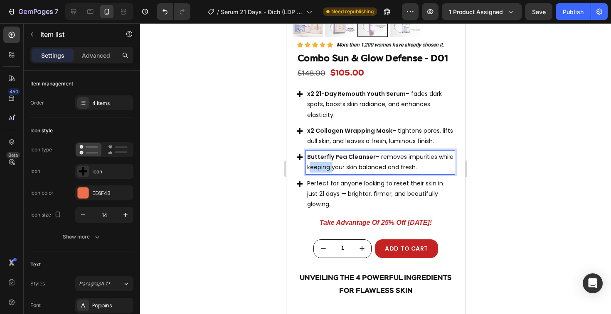
click at [332, 172] on span "Butterfly Pea Cleanser – removes impurities while keeping your skin balanced an…" at bounding box center [380, 162] width 146 height 19
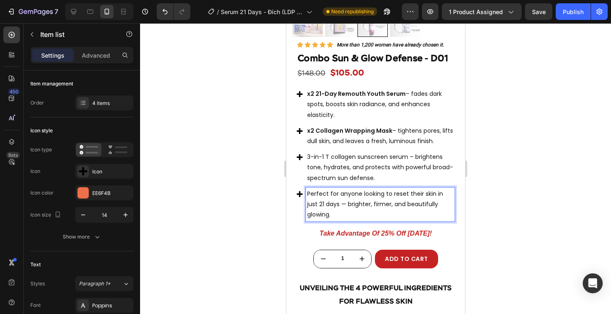
click at [333, 208] on span "Perfect for anyone looking to reset their skin in just 21 days — brighter, firm…" at bounding box center [375, 204] width 136 height 29
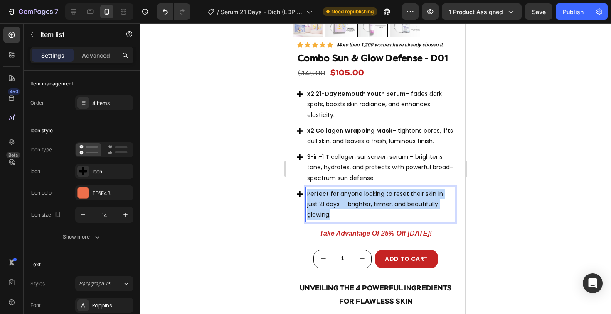
click at [333, 208] on span "Perfect for anyone looking to reset their skin in just 21 days — brighter, firm…" at bounding box center [375, 204] width 136 height 29
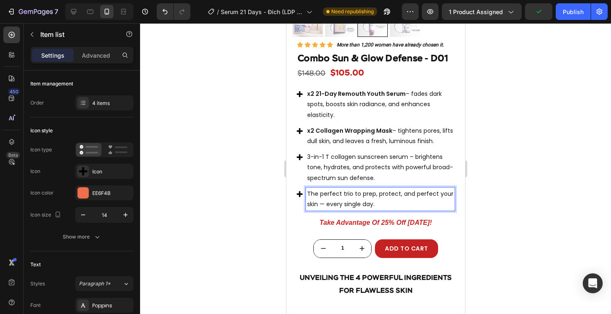
click at [224, 195] on div at bounding box center [375, 168] width 471 height 291
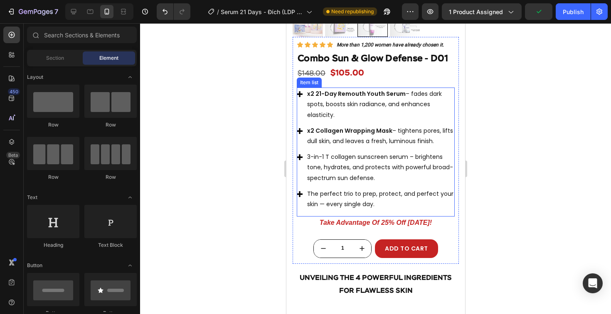
click at [309, 205] on span "The perfect trio to prep, protect, and perfect your skin — every single day." at bounding box center [380, 199] width 146 height 19
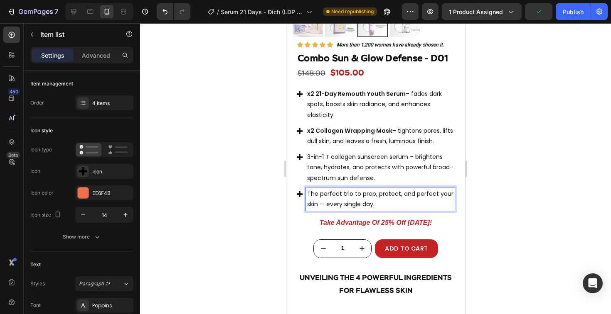
click at [308, 202] on span "The perfect trio to prep, protect, and perfect your skin — every single day." at bounding box center [380, 199] width 146 height 19
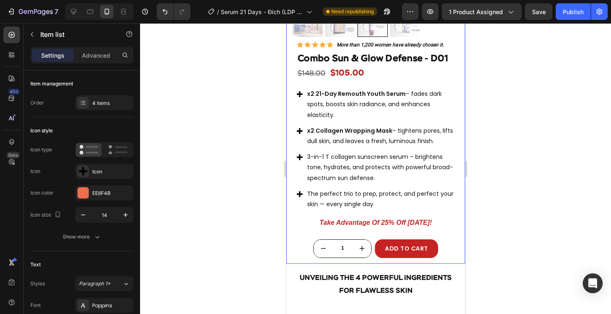
click at [247, 174] on div at bounding box center [375, 168] width 471 height 291
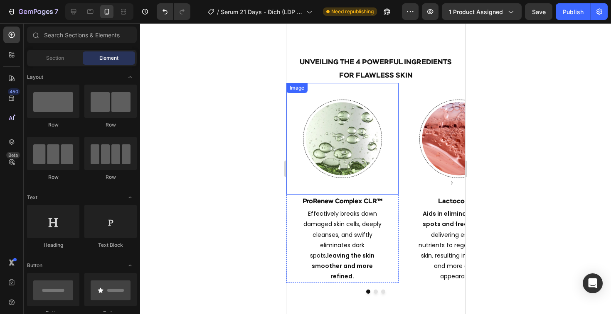
scroll to position [1907, 0]
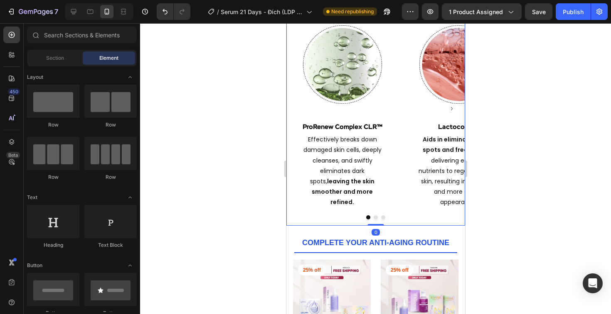
click at [405, 211] on div "Image ProRenew Complex CLR™ Heading Effectively breaks down damaged skin cells,…" at bounding box center [375, 117] width 179 height 217
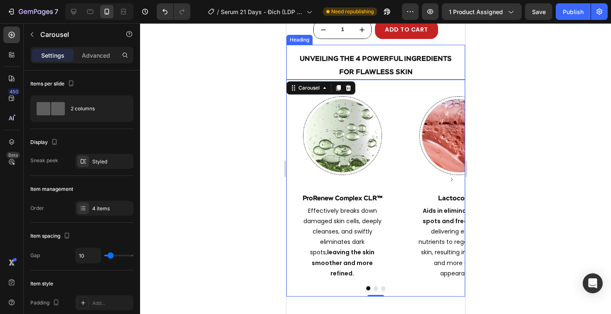
scroll to position [1770, 0]
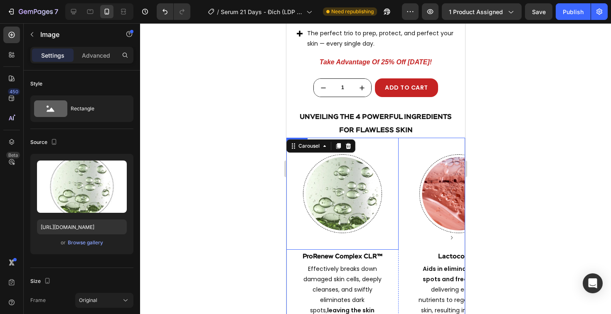
click at [385, 192] on img at bounding box center [342, 194] width 112 height 112
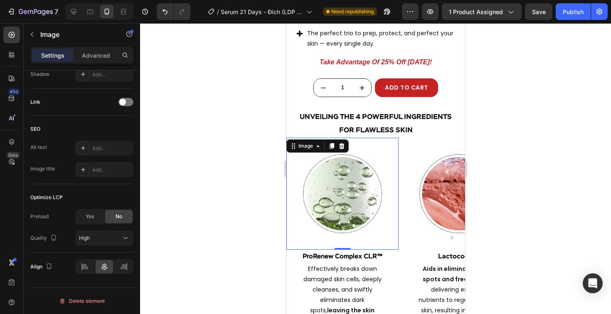
scroll to position [0, 0]
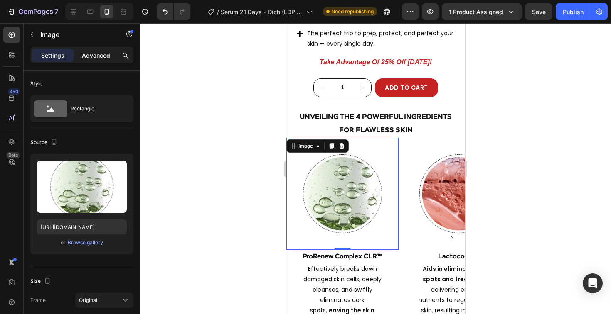
click at [90, 59] on p "Advanced" at bounding box center [96, 55] width 28 height 9
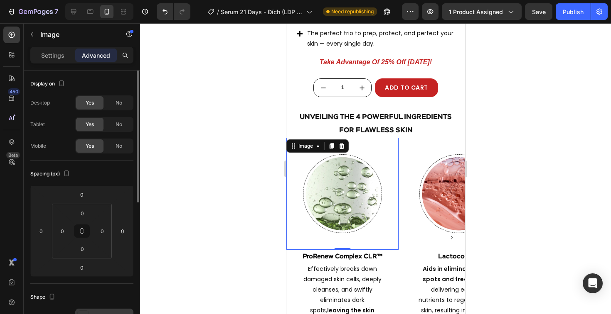
scroll to position [274, 0]
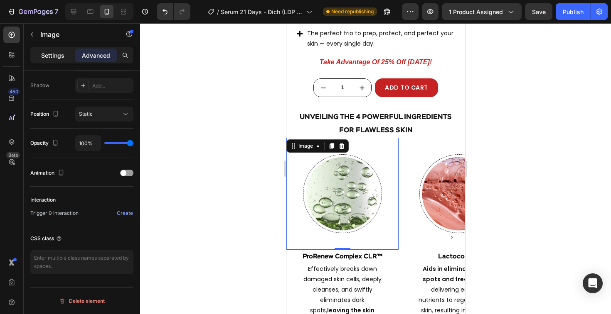
click at [41, 50] on div "Settings" at bounding box center [53, 55] width 42 height 13
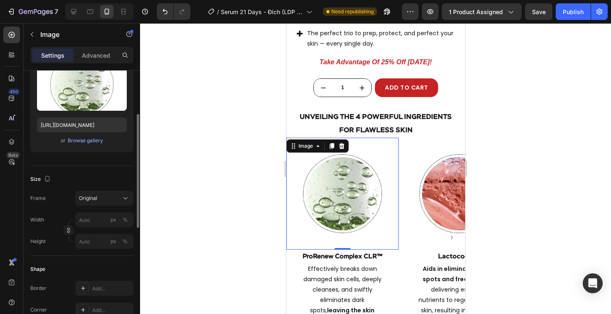
scroll to position [122, 0]
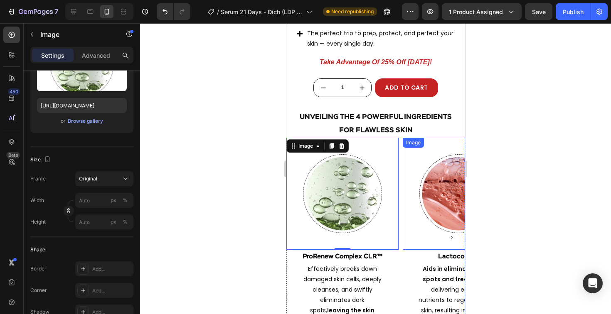
click at [408, 162] on img at bounding box center [458, 194] width 112 height 112
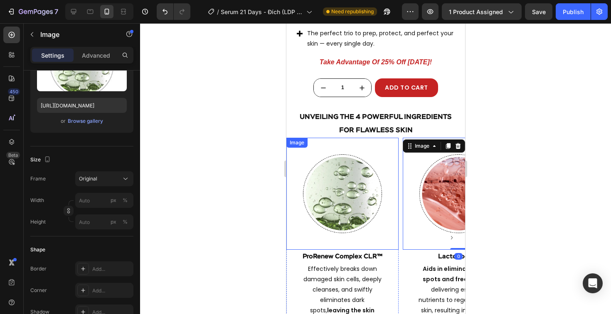
click at [378, 156] on img at bounding box center [342, 194] width 112 height 112
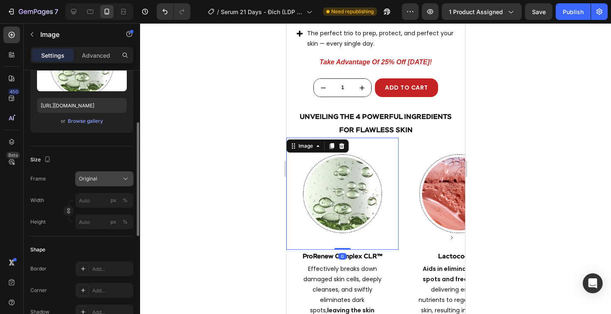
click at [100, 177] on div "Original" at bounding box center [99, 178] width 41 height 7
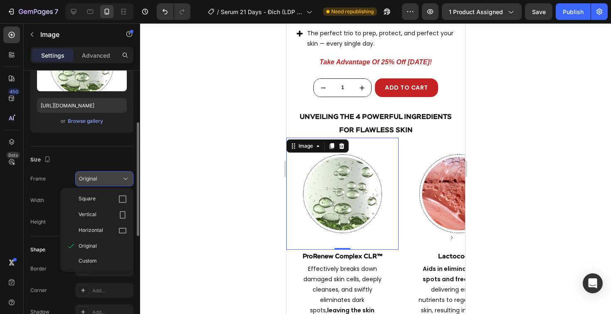
click at [100, 177] on div "Original" at bounding box center [99, 178] width 41 height 7
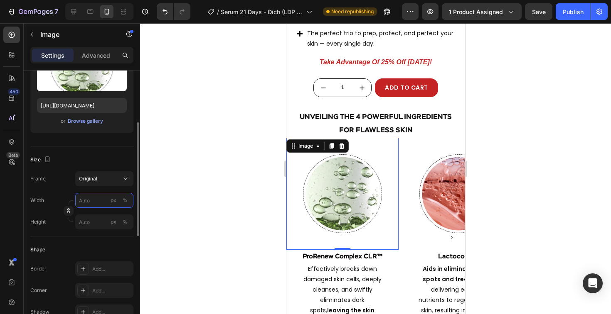
click at [96, 201] on input "px %" at bounding box center [104, 200] width 58 height 15
click at [124, 202] on div "%" at bounding box center [125, 200] width 5 height 7
click at [97, 202] on input "px %" at bounding box center [104, 200] width 58 height 15
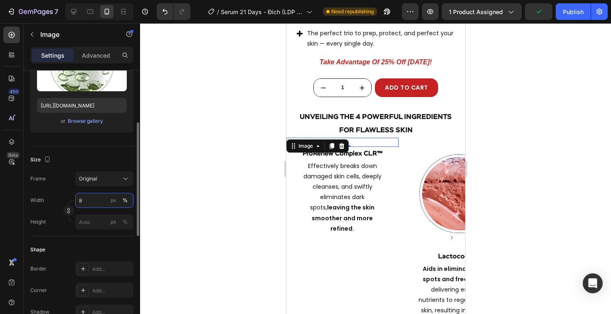
type input "80"
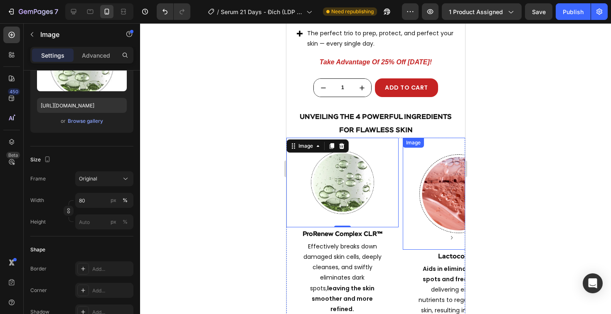
click at [417, 188] on img at bounding box center [458, 194] width 112 height 112
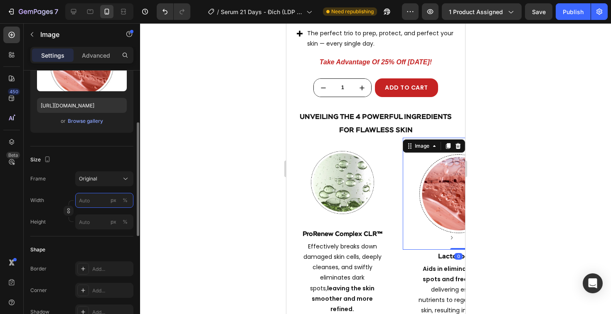
click at [79, 201] on input "px %" at bounding box center [104, 200] width 58 height 15
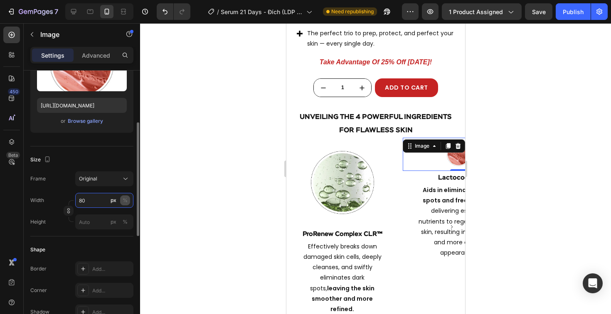
type input "80"
click at [127, 201] on div "%" at bounding box center [125, 200] width 5 height 7
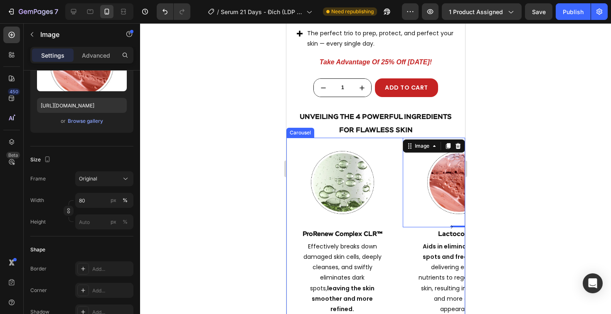
click at [448, 231] on icon "Carousel Next Arrow" at bounding box center [451, 227] width 7 height 7
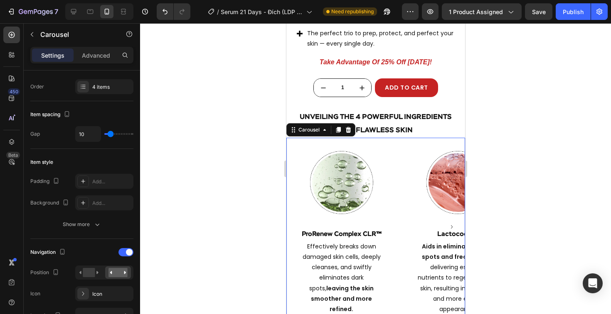
scroll to position [0, 0]
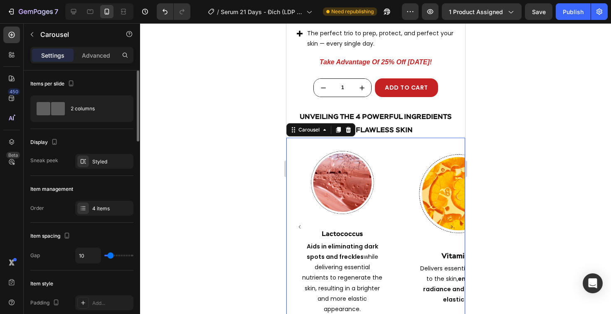
click at [448, 231] on icon "Carousel Next Arrow" at bounding box center [451, 227] width 7 height 7
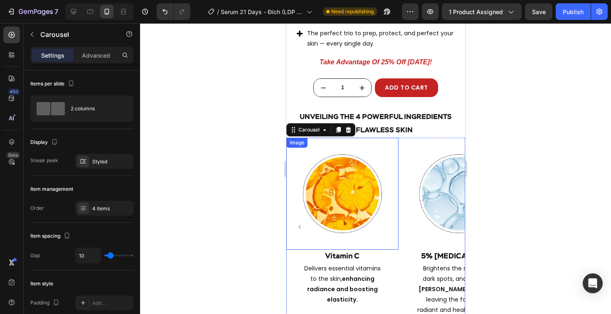
click at [369, 217] on img at bounding box center [342, 194] width 112 height 112
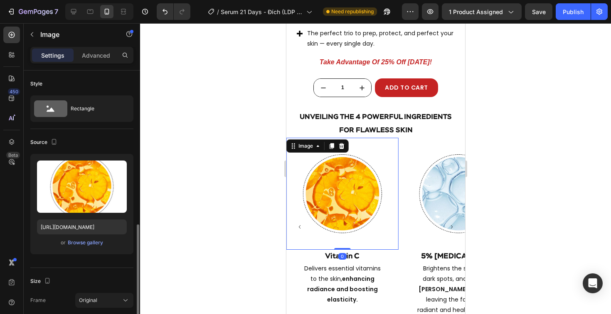
scroll to position [108, 0]
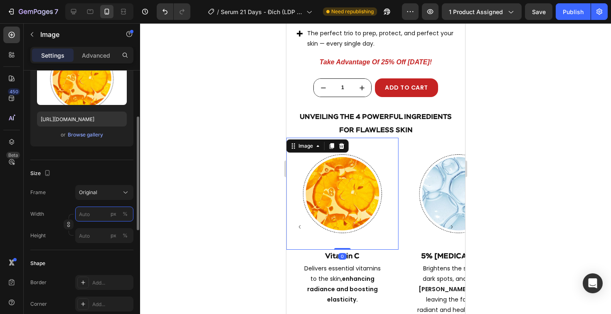
click at [94, 211] on input "px %" at bounding box center [104, 214] width 58 height 15
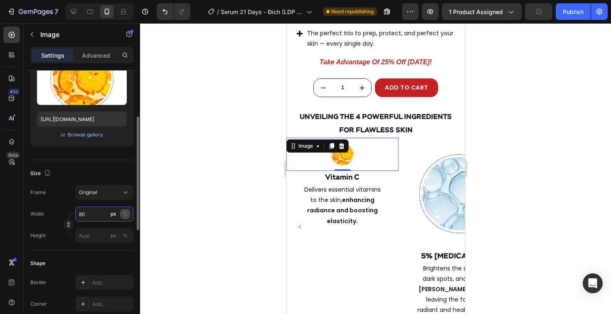
type input "80"
click at [123, 214] on div "%" at bounding box center [125, 214] width 5 height 7
click at [123, 213] on div "%" at bounding box center [125, 214] width 5 height 7
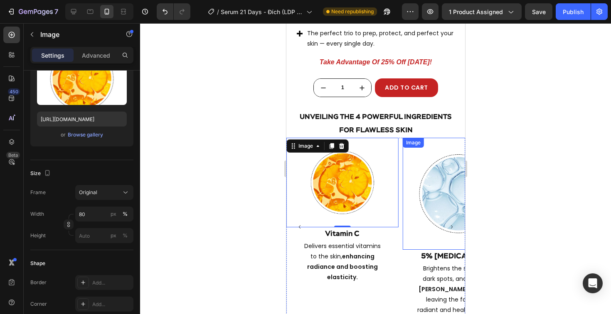
click at [429, 202] on img at bounding box center [458, 194] width 112 height 112
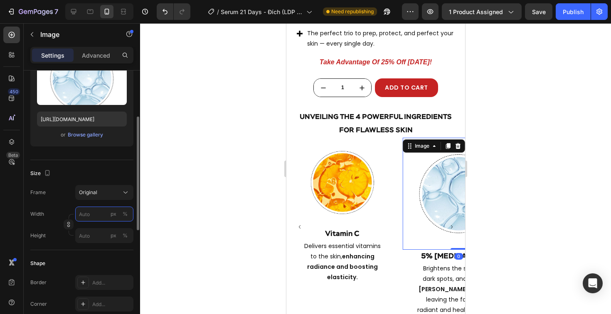
click at [101, 213] on input "px %" at bounding box center [104, 214] width 58 height 15
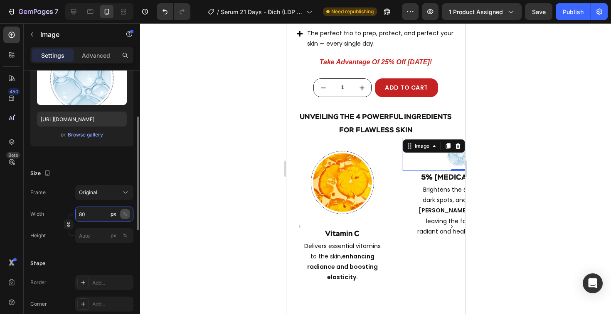
type input "80"
click at [125, 215] on div "%" at bounding box center [125, 214] width 5 height 7
click at [127, 218] on div "%" at bounding box center [125, 214] width 5 height 7
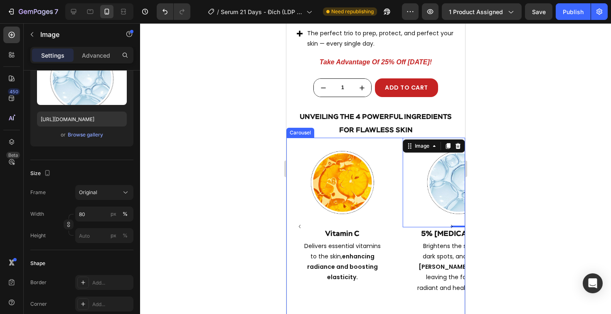
click at [448, 230] on icon "Carousel Next Arrow" at bounding box center [451, 226] width 7 height 7
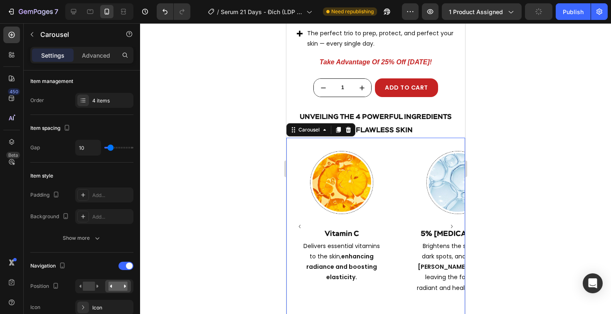
scroll to position [0, 0]
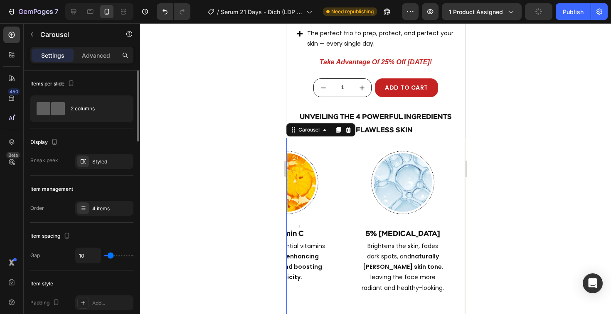
click at [443, 228] on img at bounding box center [402, 183] width 90 height 90
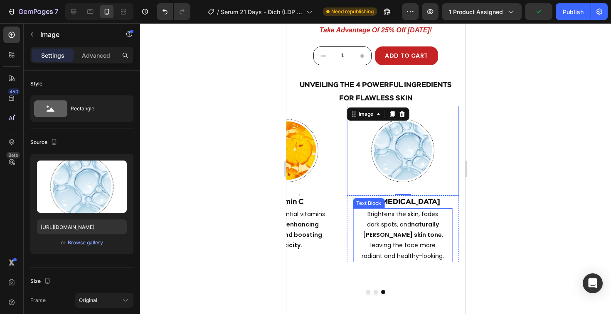
scroll to position [1889, 0]
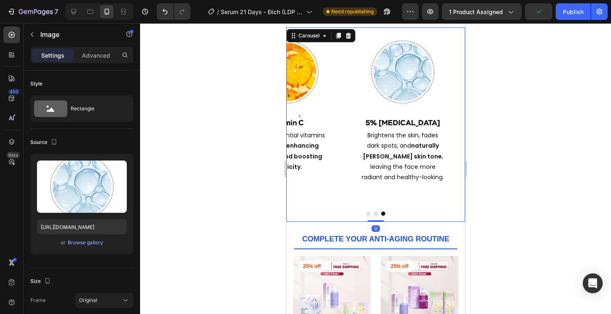
click at [373, 213] on button "Dot" at bounding box center [375, 214] width 4 height 4
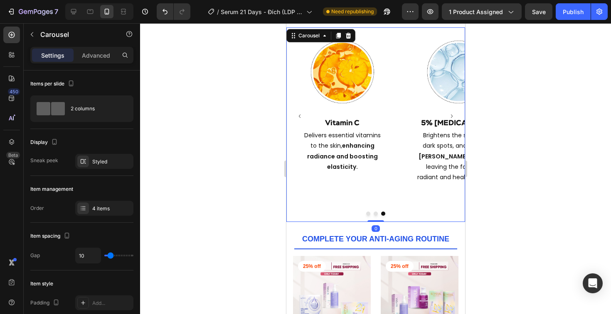
click at [365, 213] on button "Dot" at bounding box center [367, 214] width 4 height 4
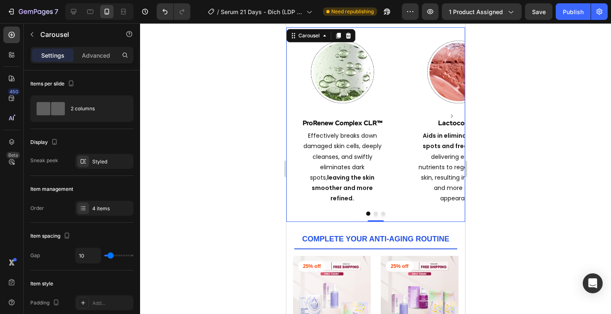
click at [373, 214] on button "Dot" at bounding box center [375, 214] width 4 height 4
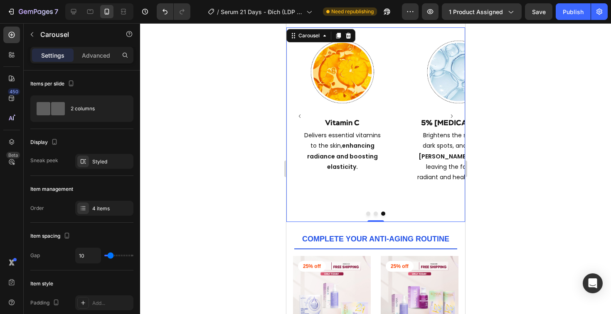
click at [380, 213] on button "Dot" at bounding box center [382, 214] width 4 height 4
click at [221, 177] on div at bounding box center [375, 168] width 471 height 291
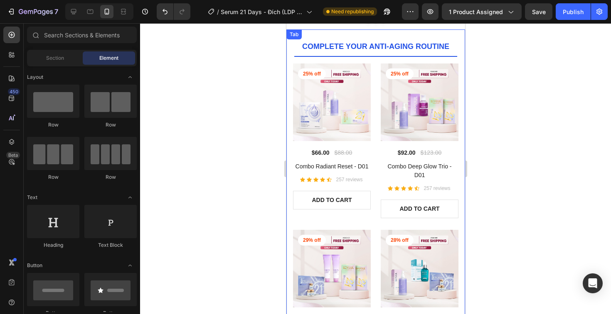
scroll to position [2077, 0]
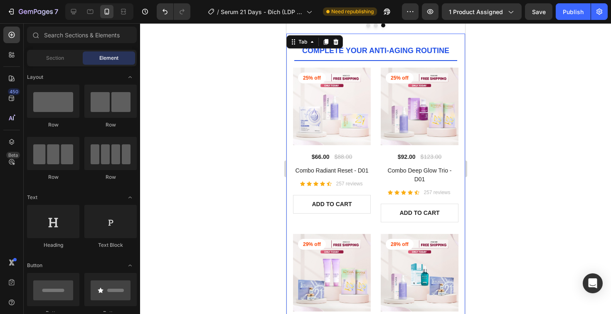
click at [455, 43] on ul "COMPLETE YOUR ANTI-AGING ROUTINE" at bounding box center [375, 51] width 179 height 19
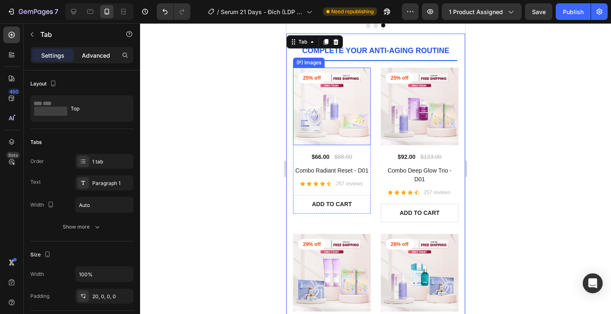
click at [93, 53] on p "Advanced" at bounding box center [96, 55] width 28 height 9
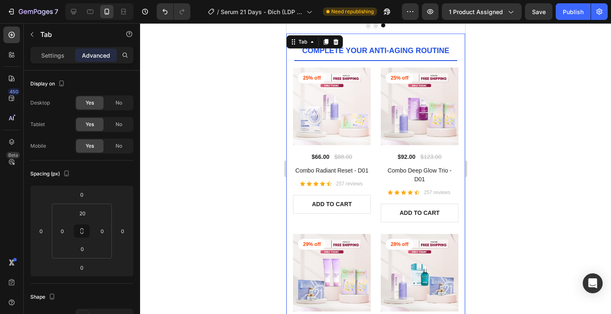
click at [248, 120] on div at bounding box center [375, 168] width 471 height 291
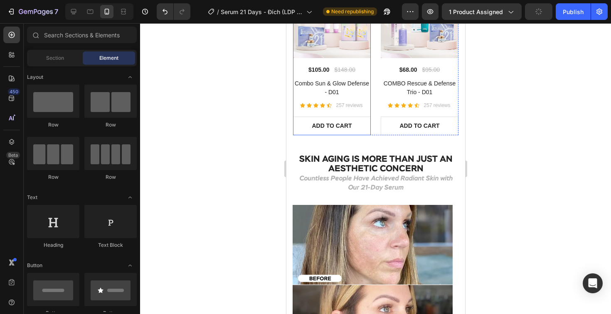
scroll to position [2333, 0]
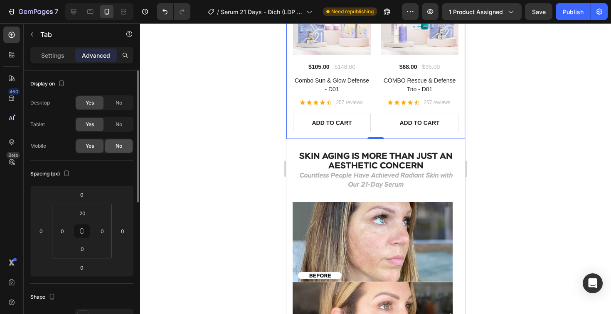
click at [118, 147] on span "No" at bounding box center [118, 145] width 7 height 7
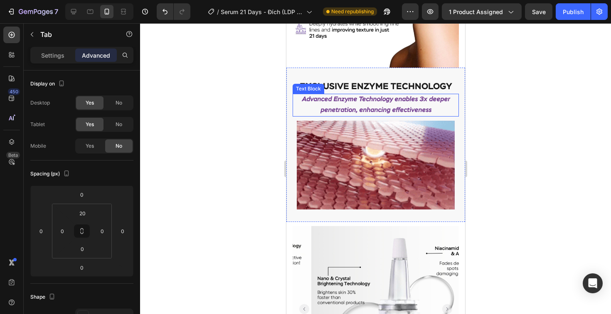
scroll to position [1300, 0]
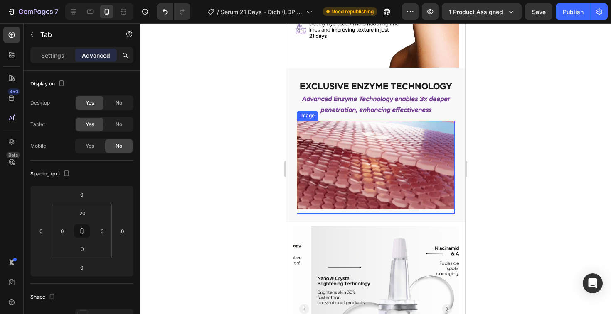
click at [345, 141] on img at bounding box center [375, 165] width 158 height 89
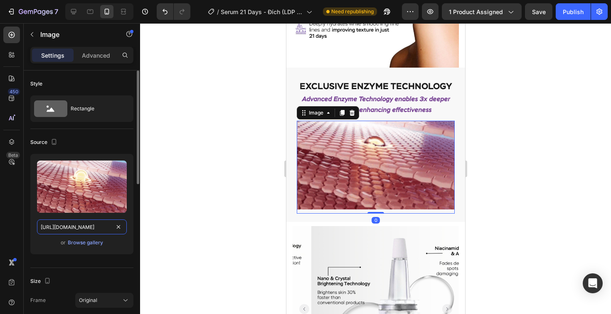
click at [85, 231] on input "[URL][DOMAIN_NAME]" at bounding box center [82, 227] width 90 height 15
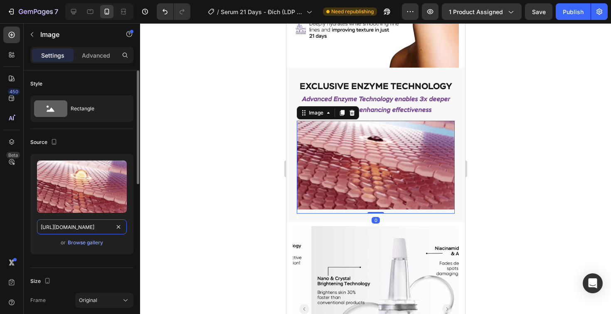
paste input "c764076a-87a8-496c-822d-7bf3035b0f96.gif"
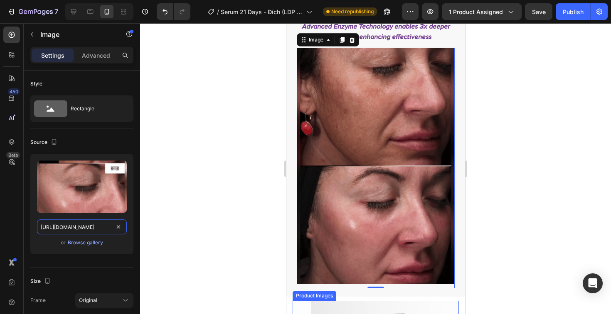
scroll to position [1354, 0]
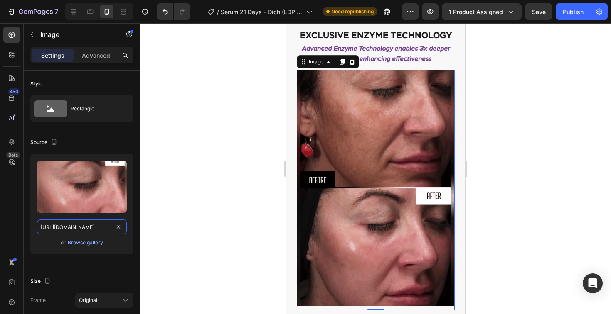
type input "[URL][DOMAIN_NAME]"
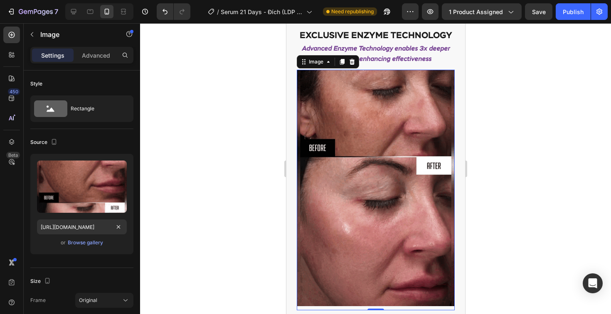
scroll to position [0, 0]
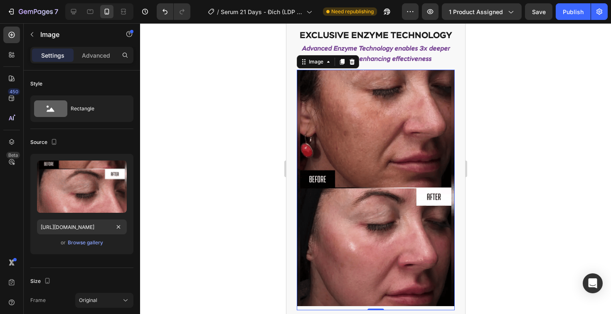
click at [211, 159] on div at bounding box center [375, 168] width 471 height 291
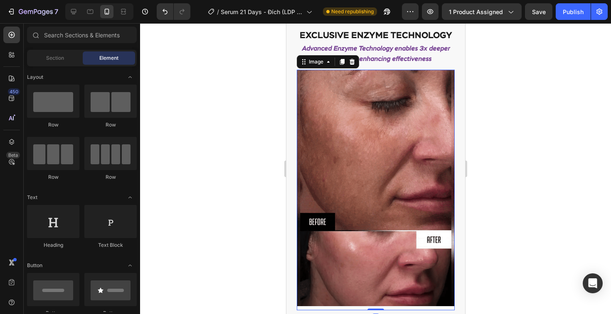
click at [355, 159] on img at bounding box center [375, 188] width 158 height 237
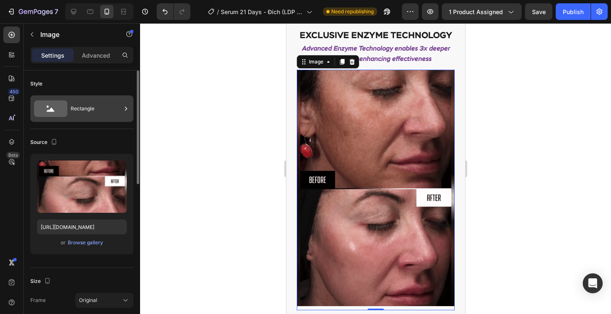
click at [98, 113] on div "Rectangle" at bounding box center [96, 108] width 51 height 19
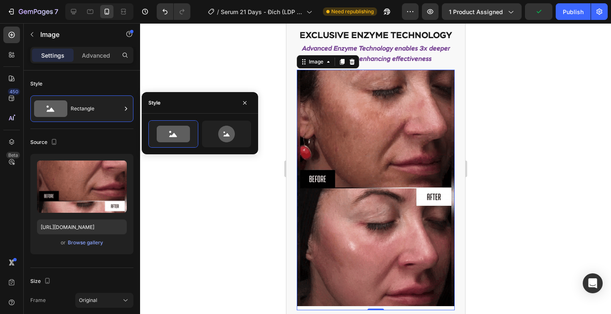
click at [171, 217] on div at bounding box center [375, 168] width 471 height 291
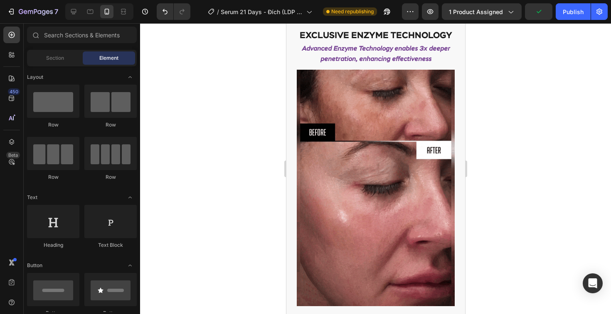
scroll to position [2, 0]
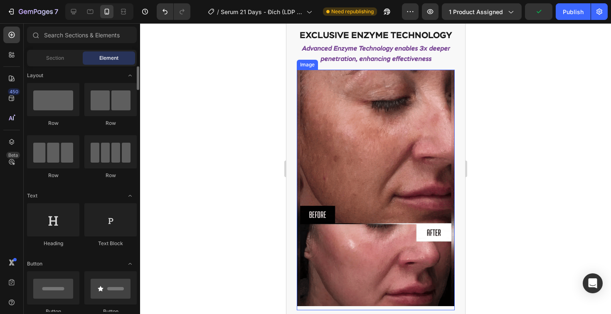
click at [341, 151] on img at bounding box center [375, 188] width 158 height 237
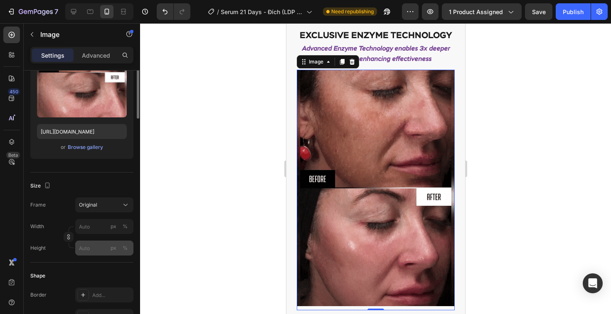
scroll to position [169, 0]
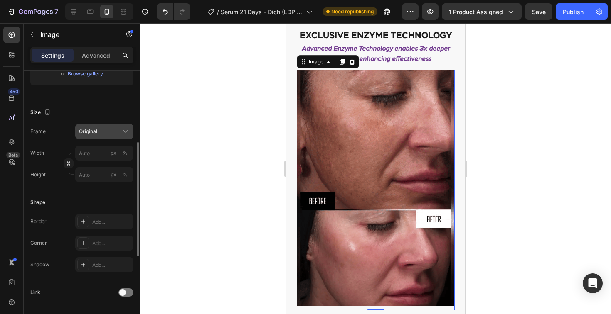
click at [91, 126] on button "Original" at bounding box center [104, 131] width 58 height 15
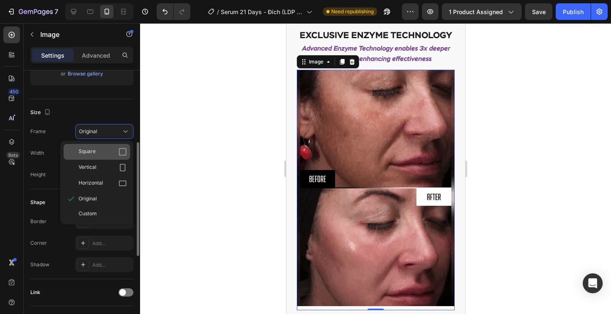
click at [94, 157] on div "Square" at bounding box center [97, 152] width 66 height 16
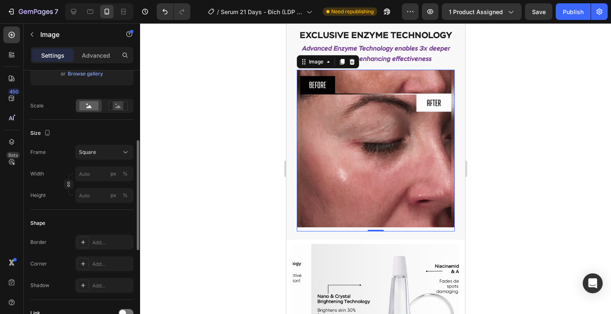
click at [216, 140] on div at bounding box center [375, 168] width 471 height 291
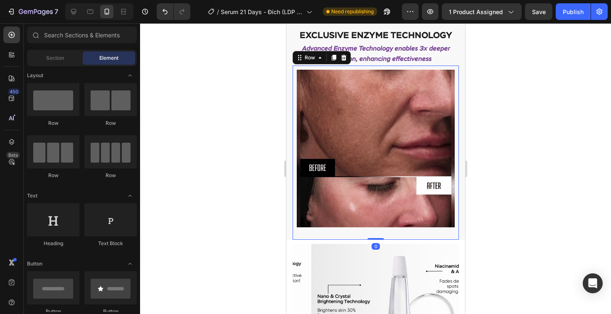
click at [292, 107] on div "Image Row Image Row 0" at bounding box center [375, 153] width 166 height 174
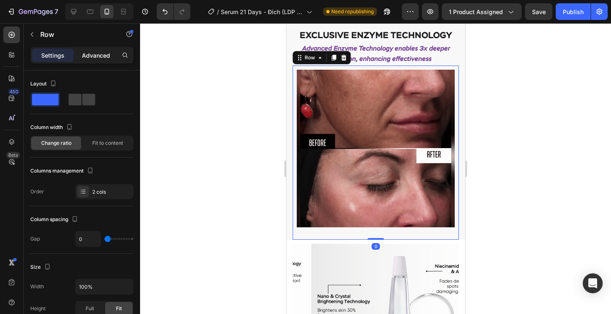
click at [101, 57] on p "Advanced" at bounding box center [96, 55] width 28 height 9
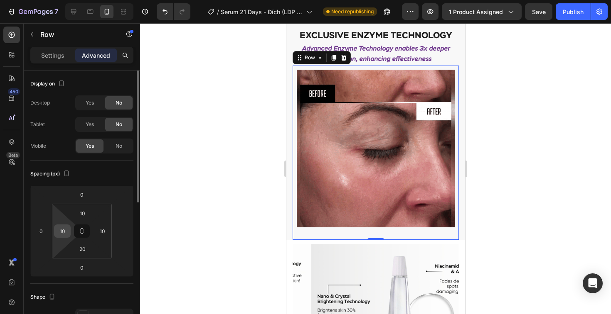
click at [64, 229] on input "10" at bounding box center [62, 231] width 12 height 12
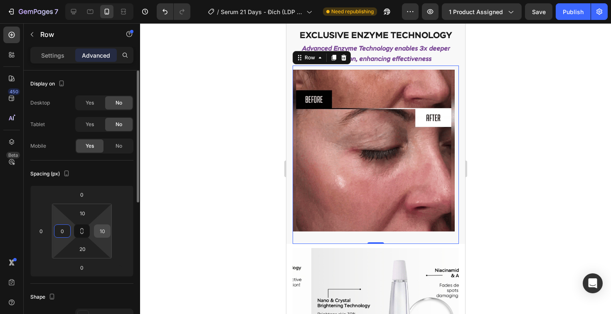
type input "0"
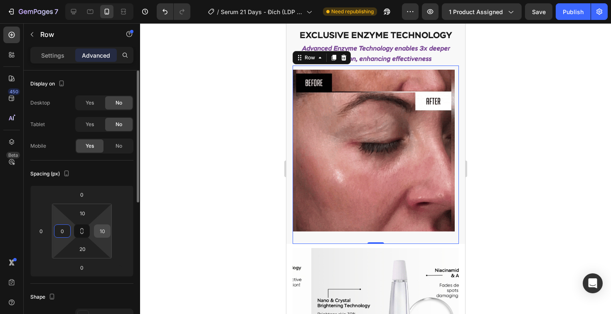
click at [98, 230] on input "10" at bounding box center [102, 231] width 12 height 12
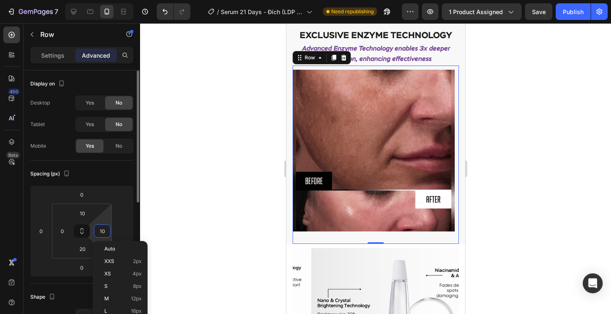
type input "0"
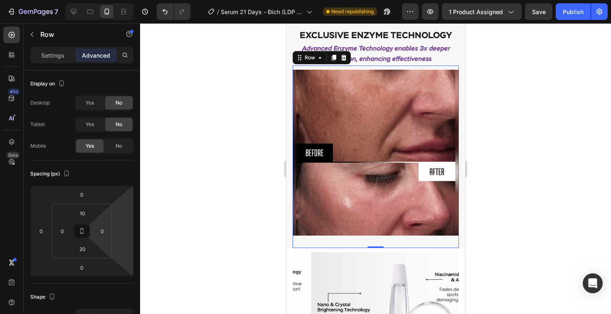
click at [194, 204] on div at bounding box center [375, 168] width 471 height 291
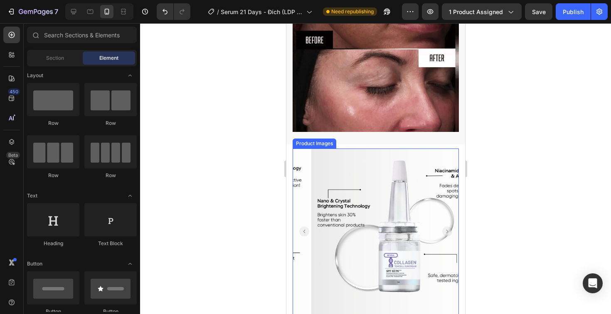
scroll to position [1540, 0]
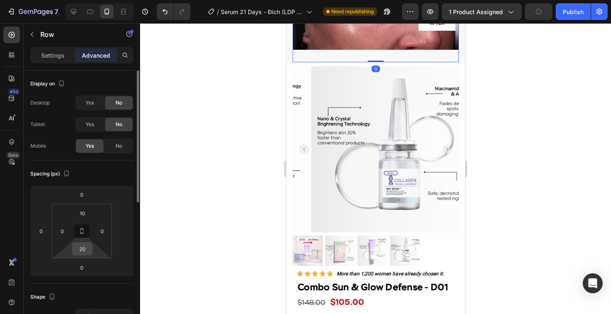
click at [77, 248] on input "20" at bounding box center [82, 249] width 17 height 12
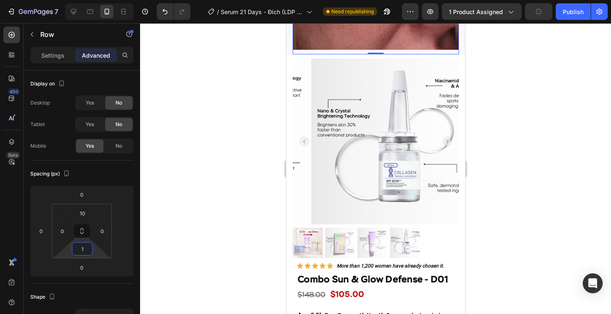
type input "15"
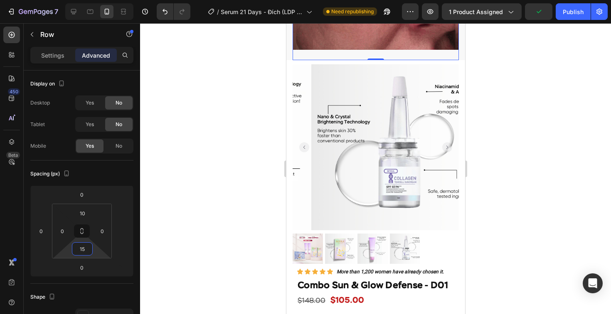
click at [208, 195] on div at bounding box center [375, 168] width 471 height 291
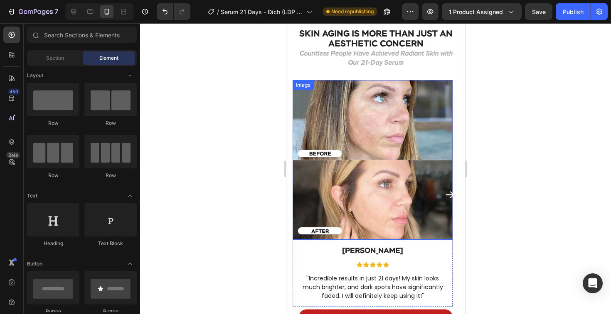
scroll to position [2316, 0]
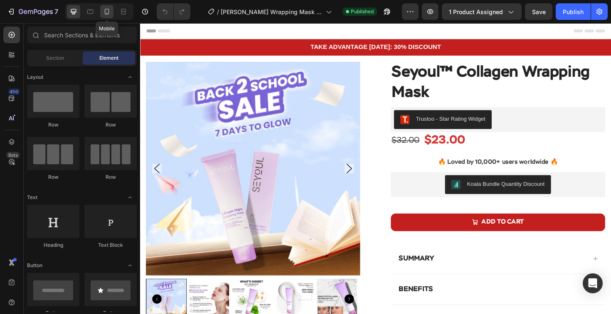
click at [111, 15] on div at bounding box center [106, 11] width 13 height 13
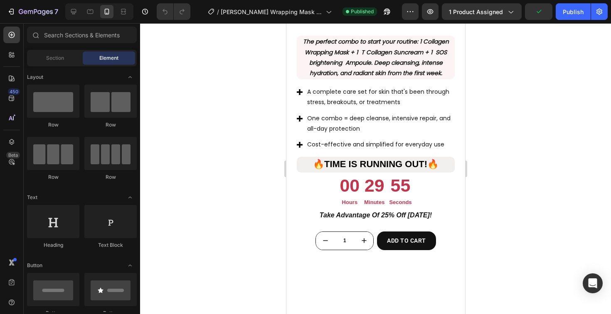
scroll to position [708, 0]
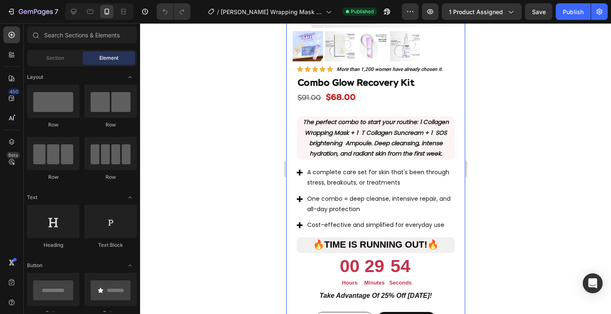
click at [289, 134] on div "Product Images Row Icon Icon Icon Icon Icon Icon List More than 1,200 women hav…" at bounding box center [375, 97] width 179 height 479
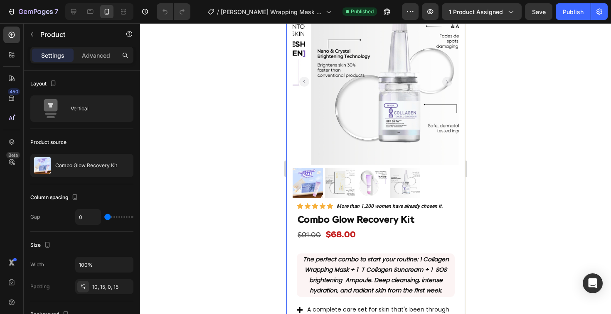
scroll to position [137, 0]
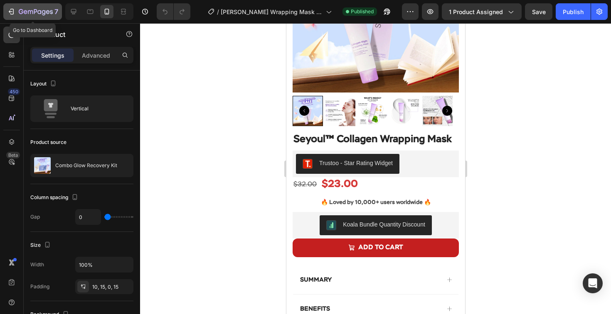
click at [39, 13] on icon "button" at bounding box center [39, 12] width 4 height 4
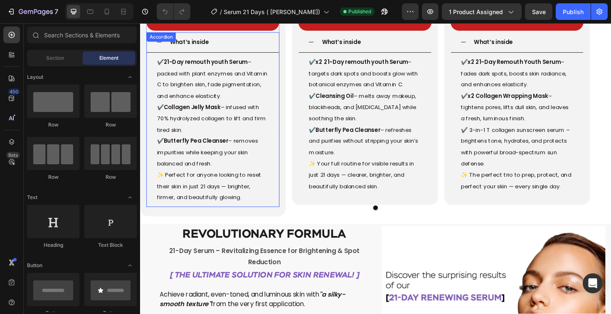
scroll to position [1089, 0]
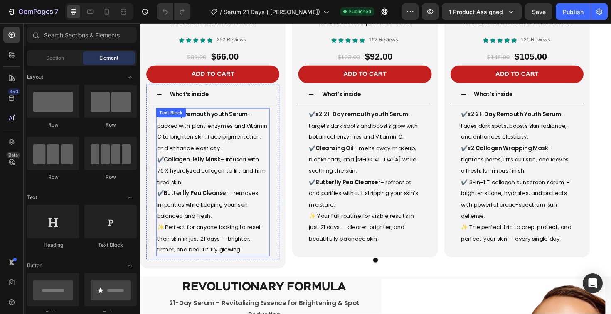
click at [204, 142] on span "✔️ 21-Day remouth youth Serum – packed with plant enzymes and Vitamin C to brig…" at bounding box center [216, 138] width 117 height 44
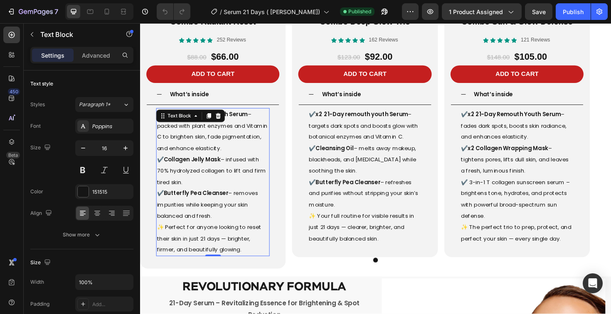
click at [228, 233] on p "✔️ Butterfly Pea Cleanser – removes impurities while keeping your skin balanced…" at bounding box center [217, 216] width 118 height 36
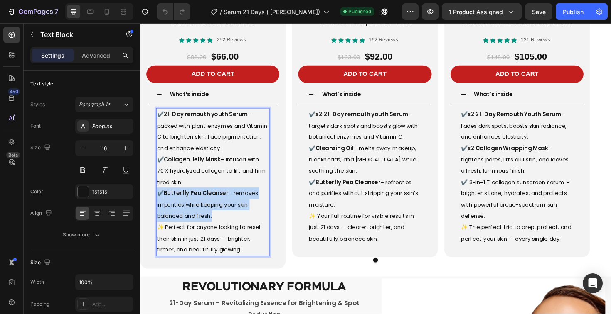
click at [228, 233] on p "✔️ Butterfly Pea Cleanser – removes impurities while keeping your skin balanced…" at bounding box center [217, 216] width 118 height 36
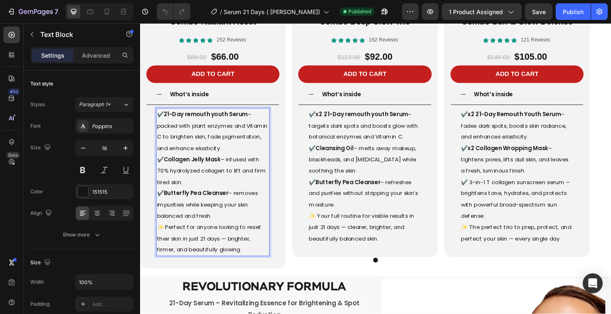
click at [243, 267] on span "✨ Perfect for anyone looking to reset their skin in just 21 days — brighter, fi…" at bounding box center [213, 251] width 110 height 32
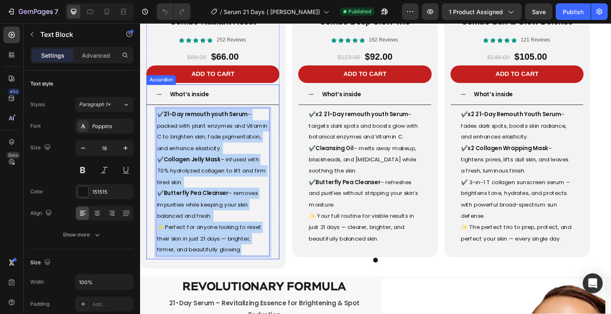
drag, startPoint x: 255, startPoint y: 271, endPoint x: 155, endPoint y: 121, distance: 180.4
click at [155, 121] on div "✔️ 21-Day remouth youth Serum – packed with plant enzymes and Vitamin C to brig…" at bounding box center [217, 192] width 140 height 164
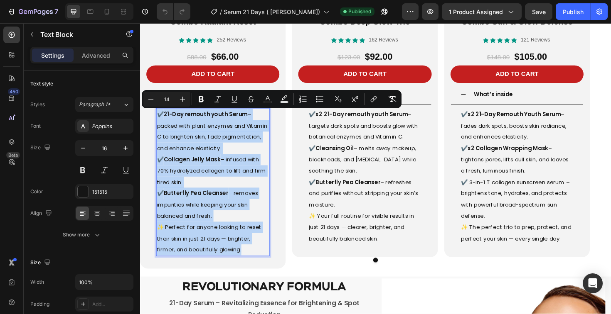
copy div "✔️ 21-Day remouth youth Serum – packed with plant enzymes and Vitamin C to brig…"
click at [235, 139] on p "✔️ 21-Day remouth youth Serum – packed with plant enzymes and Vitamin C to brig…" at bounding box center [217, 138] width 118 height 48
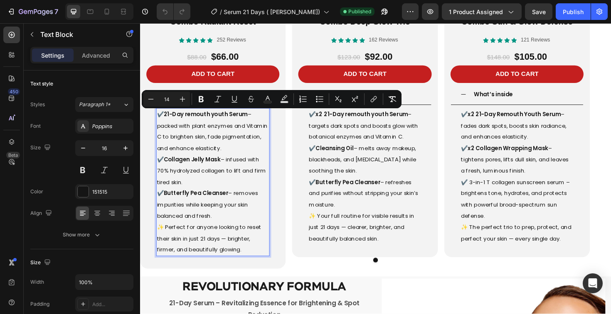
drag, startPoint x: 233, startPoint y: 156, endPoint x: 158, endPoint y: 123, distance: 82.0
click at [158, 123] on p "✔️ 21-Day remouth youth Serum – packed with plant enzymes and Vitamin C to brig…" at bounding box center [217, 138] width 118 height 48
copy span "✔️ 21-Day remouth youth Serum – packed with plant enzymes and Vitamin C to brig…"
click at [211, 182] on span "✔️ Collagen Jelly Mask – infused with 70% hydrolyzed collagen to lift and firm …" at bounding box center [215, 180] width 115 height 32
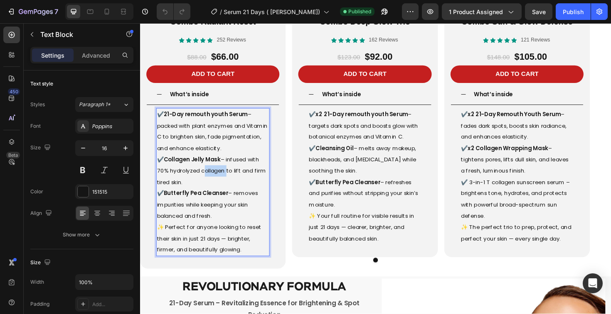
click at [211, 182] on span "✔️ Collagen Jelly Mask – infused with 70% hydrolyzed collagen to lift and firm …" at bounding box center [215, 180] width 115 height 32
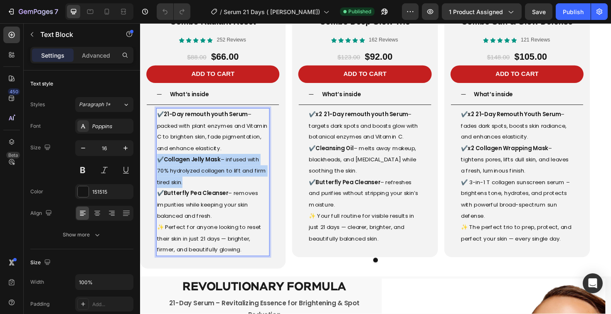
click at [211, 182] on span "✔️ Collagen Jelly Mask – infused with 70% hydrolyzed collagen to lift and firm …" at bounding box center [215, 180] width 115 height 32
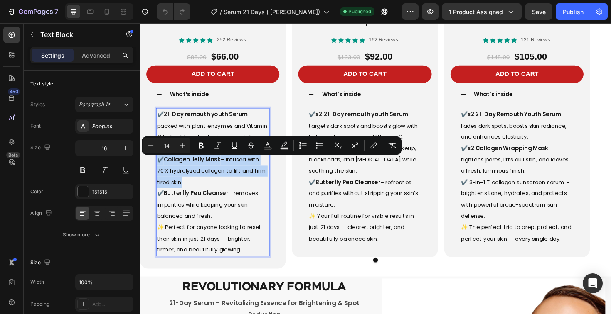
copy span "✔️ Collagen Jelly Mask – infused with 70% hydrolyzed collagen to lift and firm …"
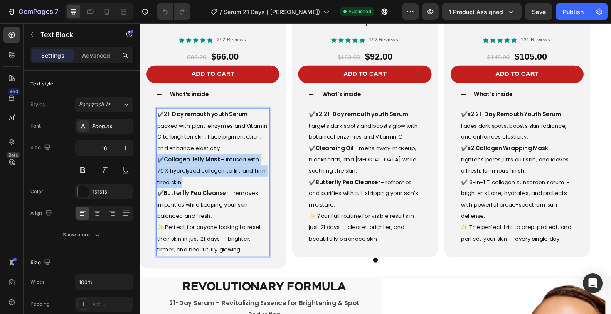
drag, startPoint x: 218, startPoint y: 230, endPoint x: 163, endPoint y: 209, distance: 58.6
click at [163, 209] on p "✔️ Butterfly Pea Cleanser – removes impurities while keeping your skin balanced…" at bounding box center [217, 216] width 118 height 36
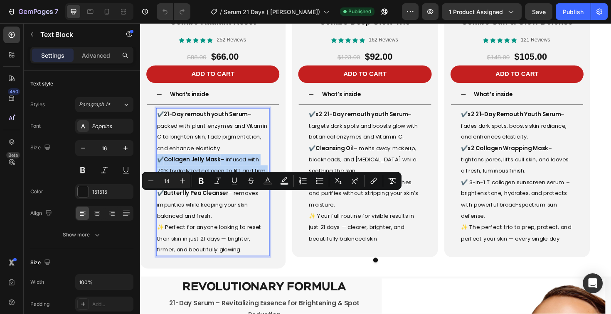
click at [163, 209] on span "✔️ Butterfly Pea Cleanser – removes impurities while keeping your skin balanced…" at bounding box center [211, 215] width 107 height 32
copy span "Butterfly Pea Cleanser – removes impurities while keeping your skin balanced an…"
click at [232, 258] on span "✨ Perfect for anyone looking to reset their skin in just 21 days — brighter, fi…" at bounding box center [213, 251] width 110 height 32
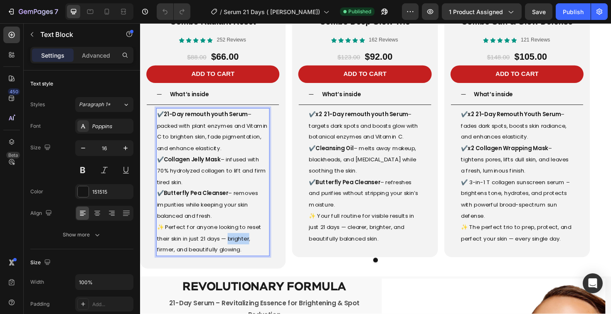
click at [232, 258] on span "✨ Perfect for anyone looking to reset their skin in just 21 days — brighter, fi…" at bounding box center [213, 251] width 110 height 32
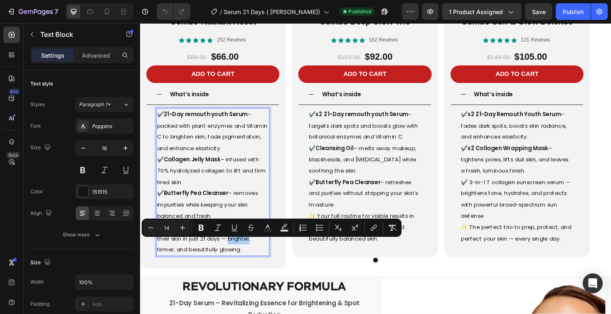
click at [240, 274] on div "✔️ 21-Day remouth youth Serum – packed with plant enzymes and Vitamin C to brig…" at bounding box center [217, 192] width 140 height 164
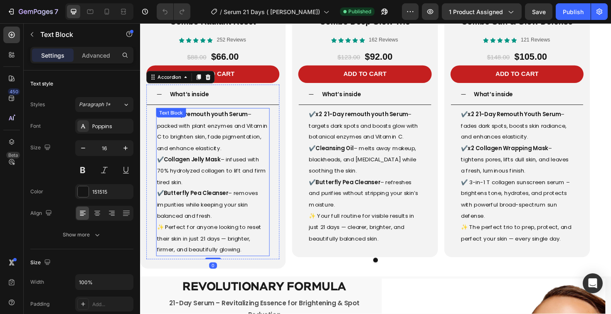
click at [255, 270] on p "✨ Perfect for anyone looking to reset their skin in just 21 days — brighter, fi…" at bounding box center [217, 252] width 118 height 36
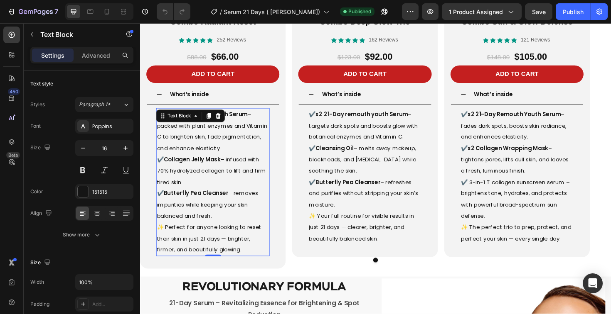
click at [255, 270] on p "✨ Perfect for anyone looking to reset their skin in just 21 days — brighter, fi…" at bounding box center [217, 252] width 118 height 36
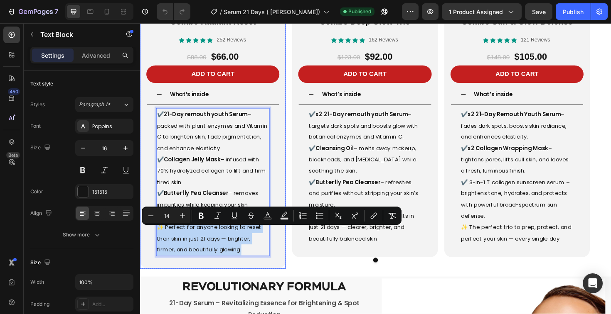
click at [146, 50] on div "Product Images Combo Radiant Reset Product Title Icon Icon Icon Icon Icon Icon …" at bounding box center [217, 56] width 154 height 455
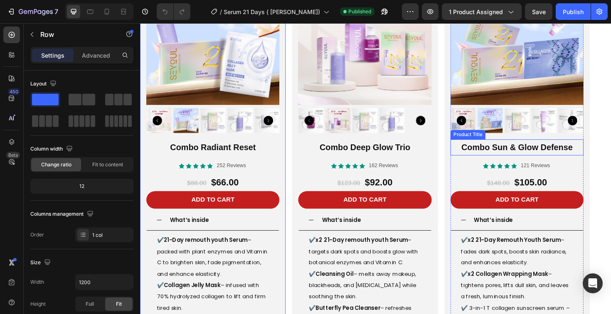
scroll to position [1038, 0]
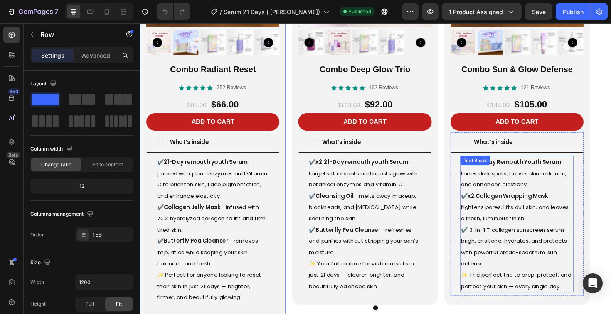
click at [554, 181] on span "✔️ x2 21-Day Remouth Youth Serum – fades dark spots, boosts skin radiance, and …" at bounding box center [536, 183] width 112 height 32
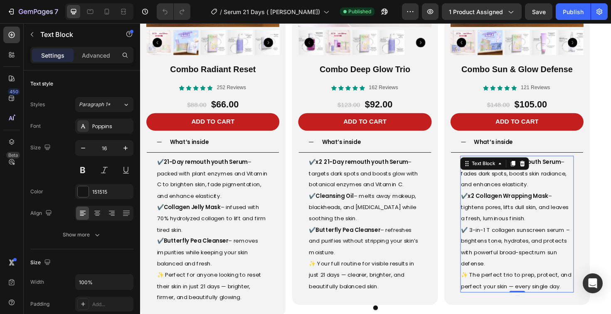
click at [553, 181] on span "✔️ x2 21-Day Remouth Youth Serum – fades dark spots, boosts skin radiance, and …" at bounding box center [536, 183] width 112 height 32
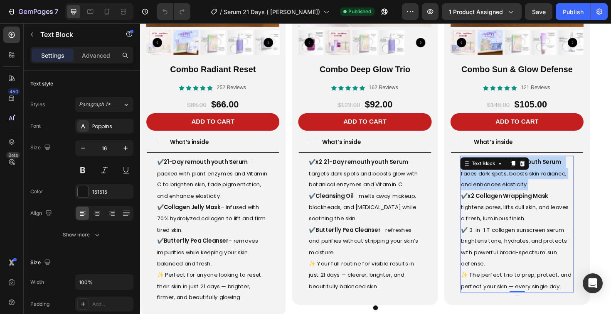
click at [553, 181] on span "✔️ x2 21-Day Remouth Youth Serum – fades dark spots, boosts skin radiance, and …" at bounding box center [536, 183] width 112 height 32
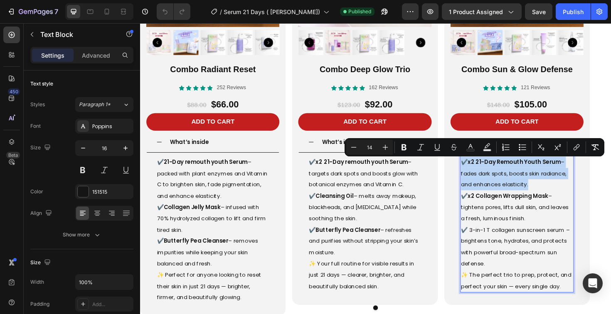
click at [561, 189] on p "✔️ x2 21-Day Remouth Youth Serum – fades dark spots, boosts skin radiance, and …" at bounding box center [539, 183] width 118 height 36
click at [561, 195] on p "✔️ x2 21-Day Remouth Youth Serum – fades dark spots, boosts skin radiance, and …" at bounding box center [539, 183] width 118 height 36
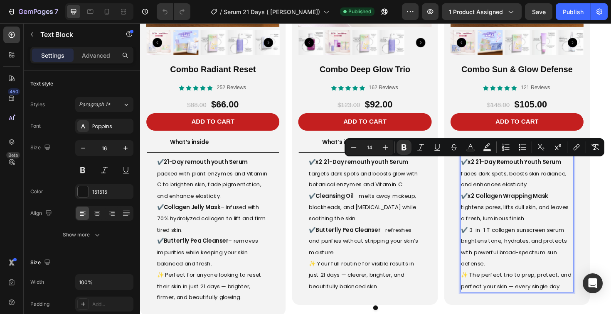
drag, startPoint x: 557, startPoint y: 195, endPoint x: 488, endPoint y: 172, distance: 73.6
click at [488, 172] on p "✔️ x2 21-Day Remouth Youth Serum – fades dark spots, boosts skin radiance, and …" at bounding box center [539, 183] width 118 height 36
copy span "x2 21-Day Remouth Youth Serum – fades dark spots, boosts skin radiance, and enh…"
click at [510, 213] on p "✔️ x2 Collagen Wrapping Mask – tightens pores, lifts dull skin, and leaves a fr…" at bounding box center [539, 219] width 118 height 36
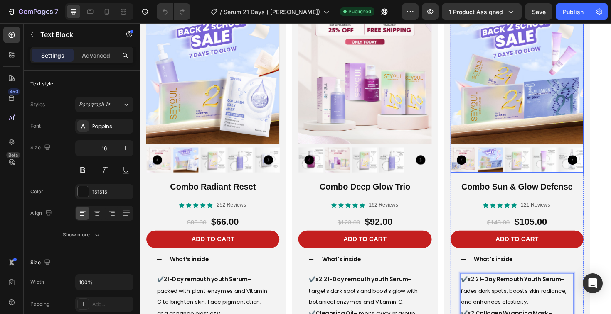
scroll to position [1046, 0]
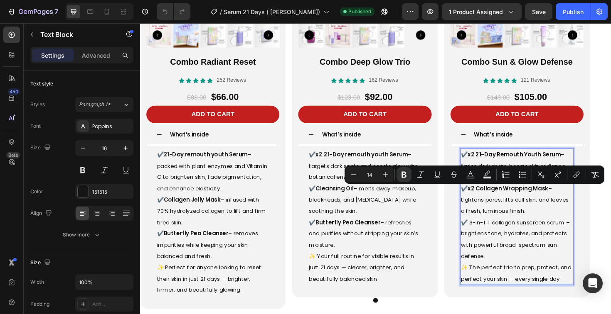
drag, startPoint x: 487, startPoint y: 201, endPoint x: 548, endPoint y: 224, distance: 64.9
click at [548, 224] on p "✔️ x2 Collagen Wrapping Mask – tightens pores, lifts dull skin, and leaves a fr…" at bounding box center [539, 211] width 118 height 36
copy span "x2 Collagen Wrapping Mask – tightens pores, lifts dull skin, and leaves a fresh…"
click at [508, 254] on span "✔️ 3-in-1 T collagen sunscreen serum – brightens tone, hydrates, and protects w…" at bounding box center [537, 253] width 115 height 44
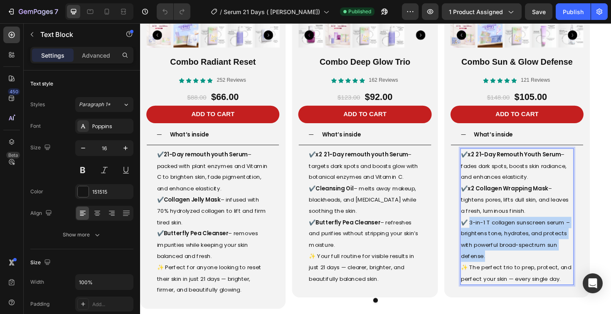
drag, startPoint x: 487, startPoint y: 237, endPoint x: 506, endPoint y: 272, distance: 40.0
click at [506, 273] on p "✔️ 3-in-1 T collagen sunscreen serum – brightens tone, hydrates, and protects w…" at bounding box center [539, 253] width 118 height 48
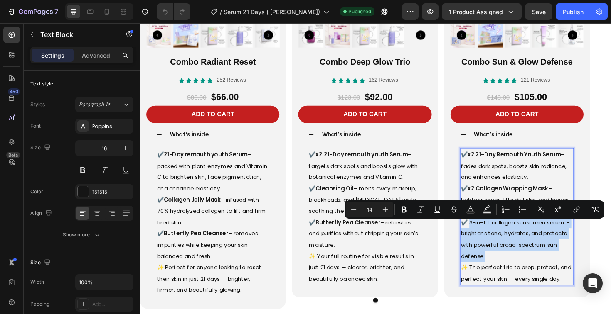
copy span "3-in-1 T collagen sunscreen serum – brightens tone, hydrates, and protects with…"
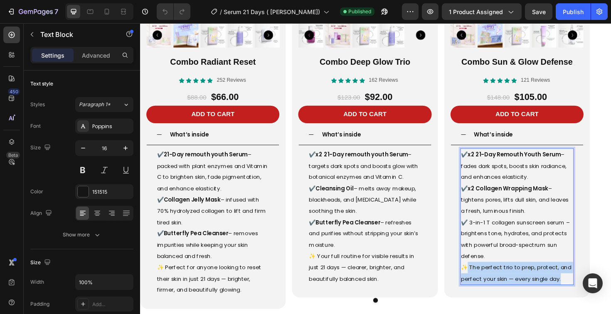
drag, startPoint x: 485, startPoint y: 287, endPoint x: 585, endPoint y: 301, distance: 101.5
click at [585, 301] on p "✨ The perfect trio to prep, protect, and perfect your skin — every single day." at bounding box center [539, 289] width 118 height 24
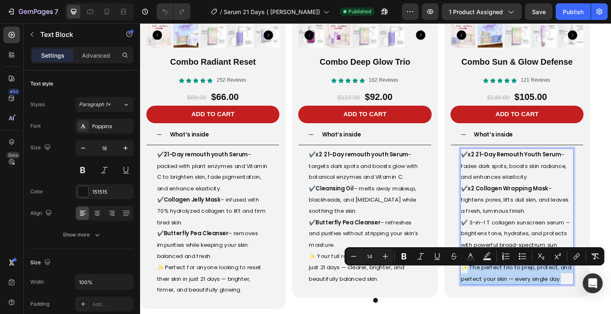
copy span "The perfect trio to prep, protect, and perfect your skin — every single day."
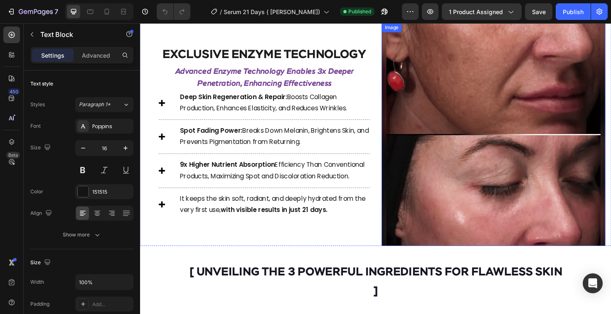
scroll to position [1394, 0]
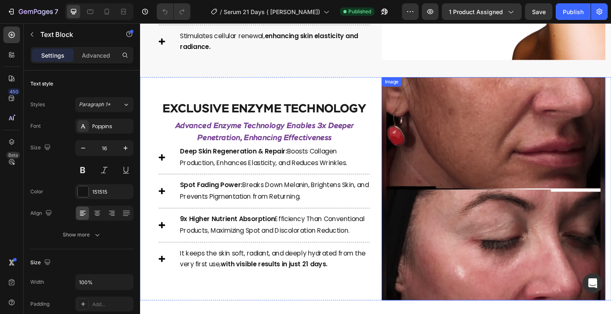
click at [475, 153] on img at bounding box center [513, 199] width 237 height 237
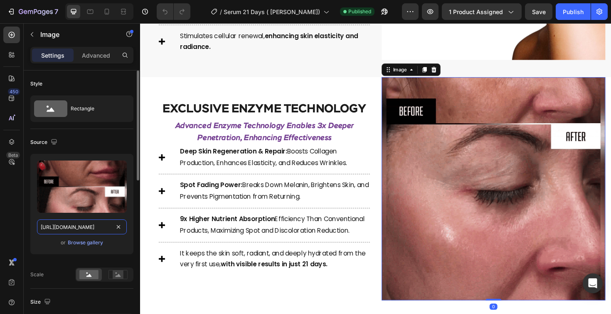
click at [70, 230] on input "[URL][DOMAIN_NAME]" at bounding box center [82, 227] width 90 height 15
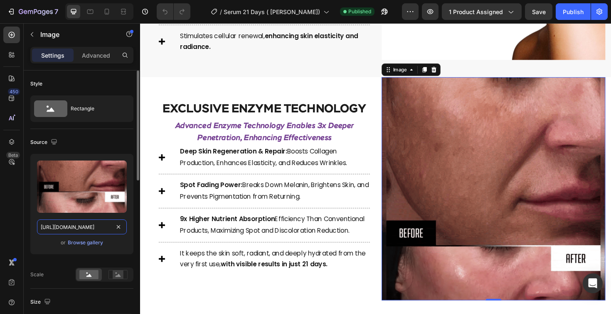
copy span "The perfect trio to prep, protect, and perfect your skin — every single day."
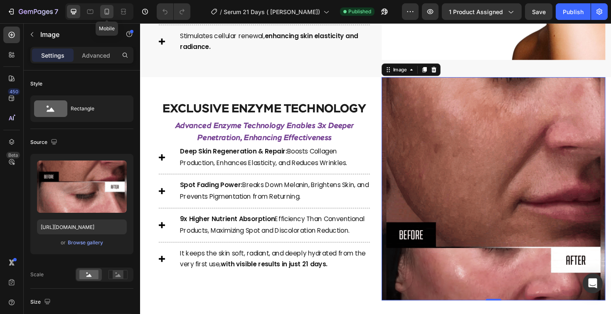
drag, startPoint x: 108, startPoint y: 14, endPoint x: 90, endPoint y: 103, distance: 90.6
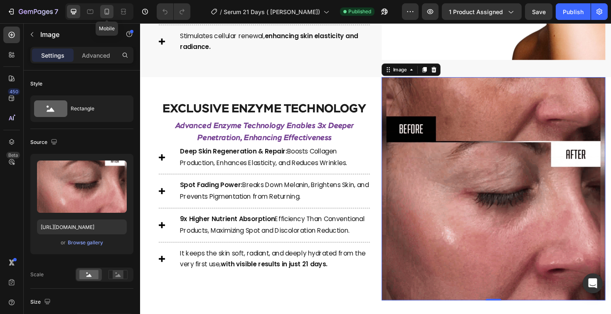
click at [108, 14] on icon at bounding box center [107, 12] width 5 height 6
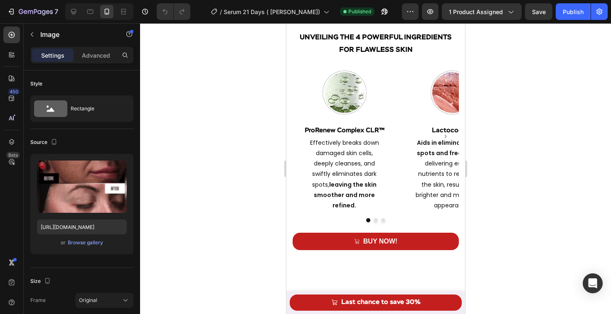
scroll to position [1476, 0]
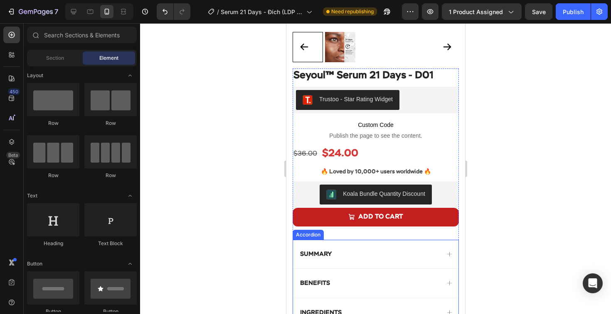
scroll to position [345, 0]
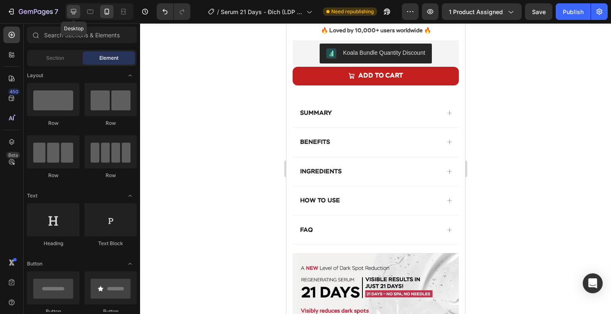
click at [74, 17] on div at bounding box center [73, 11] width 13 height 13
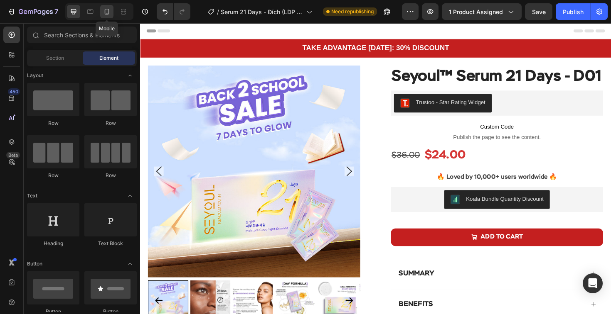
click at [103, 10] on icon at bounding box center [107, 11] width 8 height 8
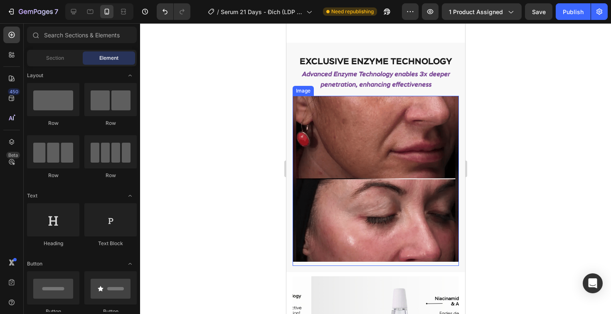
scroll to position [1631, 0]
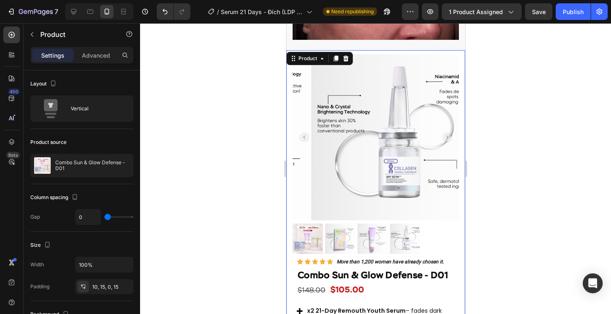
drag, startPoint x: 291, startPoint y: 85, endPoint x: 567, endPoint y: 105, distance: 276.1
click at [291, 85] on div "Product Images Row Icon Icon Icon Icon Icon Icon List More than 1,200 women hav…" at bounding box center [375, 265] width 179 height 431
click at [102, 55] on p "Advanced" at bounding box center [96, 55] width 28 height 9
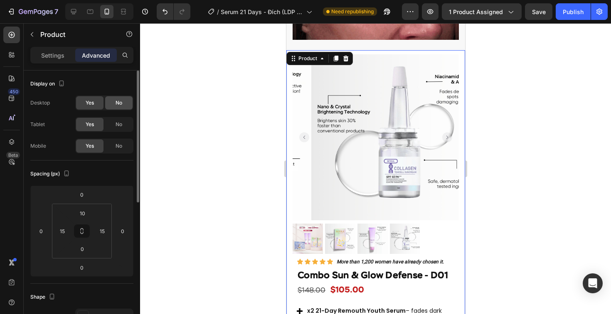
click at [115, 98] on div "No" at bounding box center [118, 102] width 27 height 13
click at [118, 123] on span "No" at bounding box center [118, 124] width 7 height 7
click at [197, 109] on div at bounding box center [375, 168] width 471 height 291
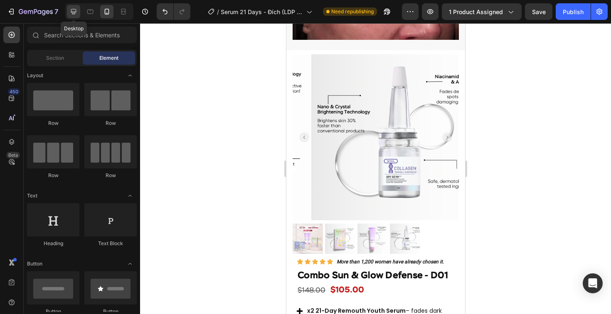
click at [77, 13] on icon at bounding box center [73, 11] width 8 height 8
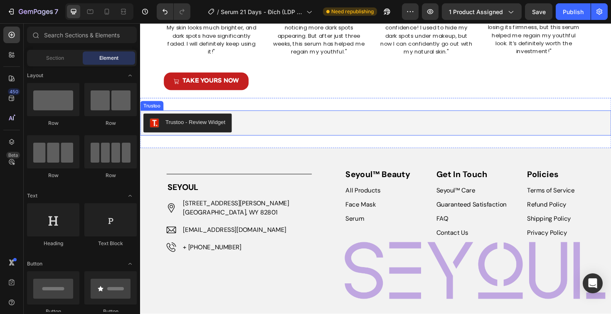
scroll to position [1538, 0]
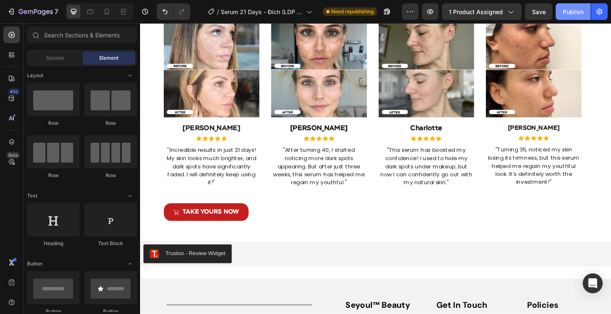
click at [568, 9] on div "Publish" at bounding box center [572, 11] width 21 height 9
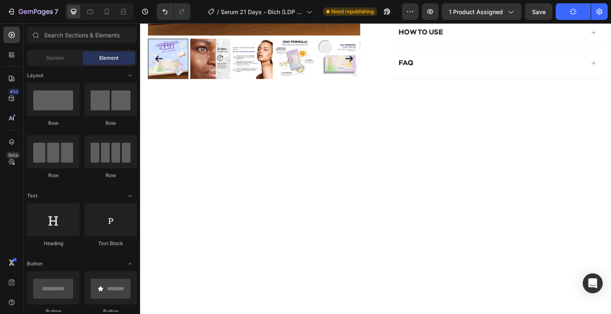
scroll to position [0, 0]
